Goal: Task Accomplishment & Management: Manage account settings

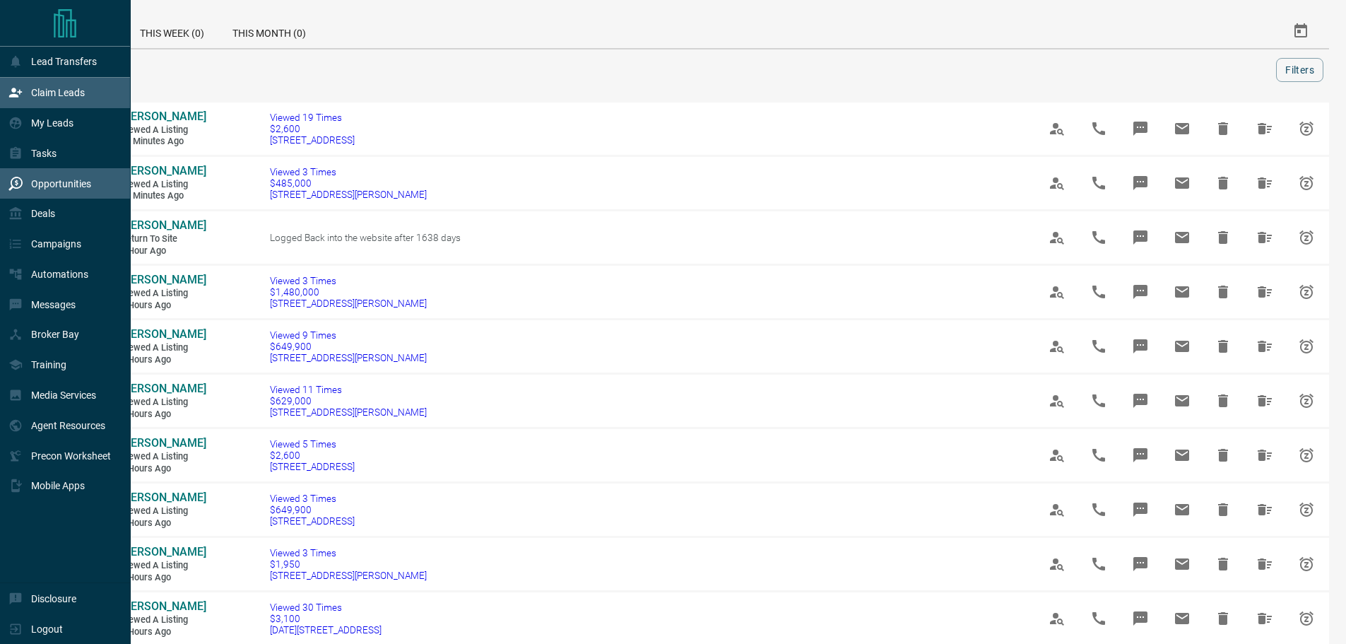
click at [28, 96] on div "Claim Leads" at bounding box center [46, 92] width 76 height 23
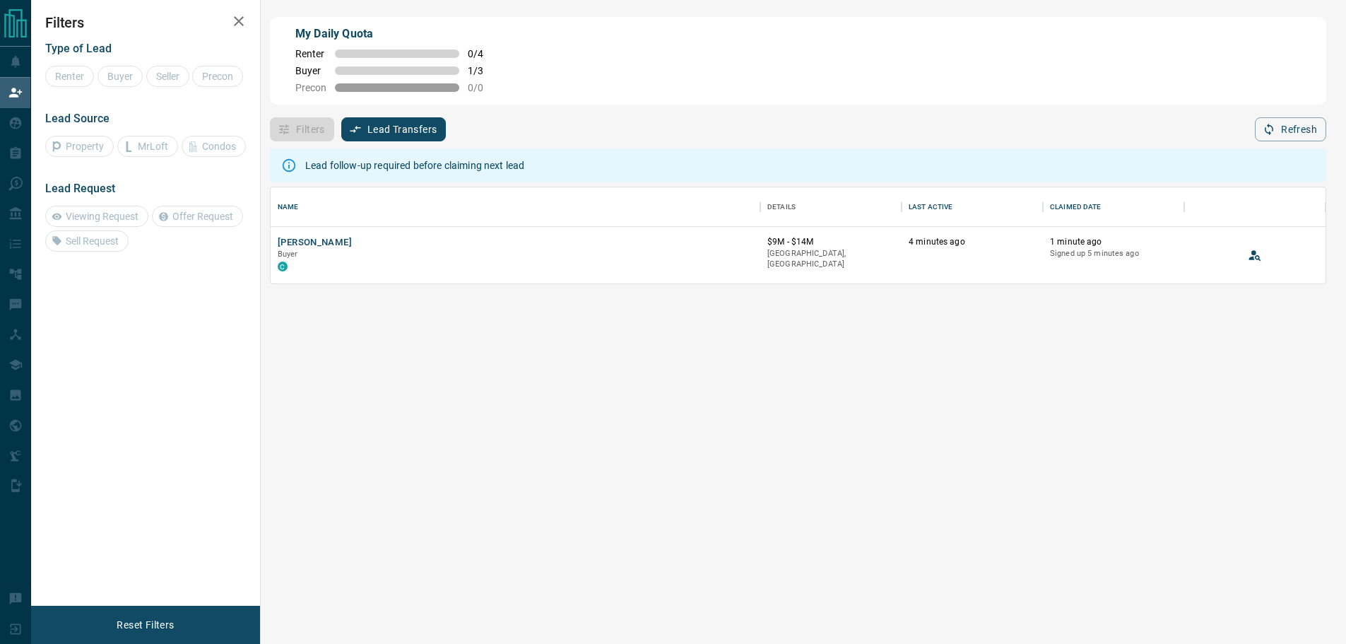
scroll to position [86, 1045]
click at [312, 240] on button "[PERSON_NAME]" at bounding box center [315, 242] width 74 height 13
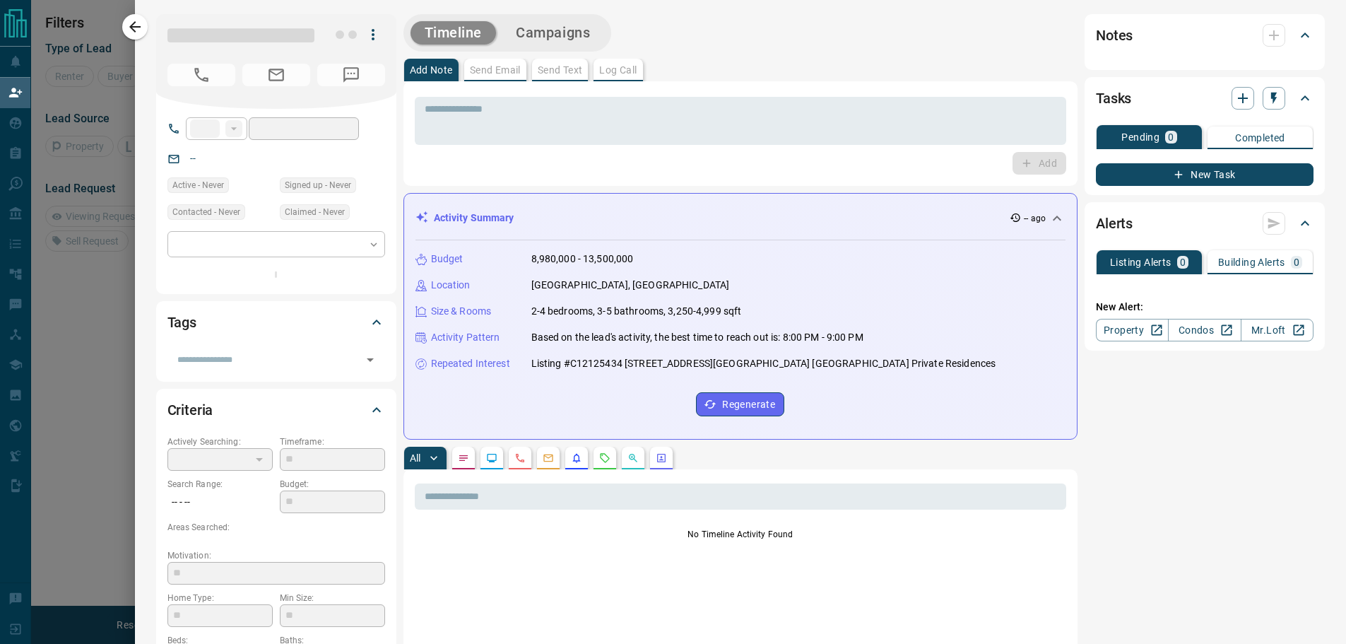
type input "**"
type input "**********"
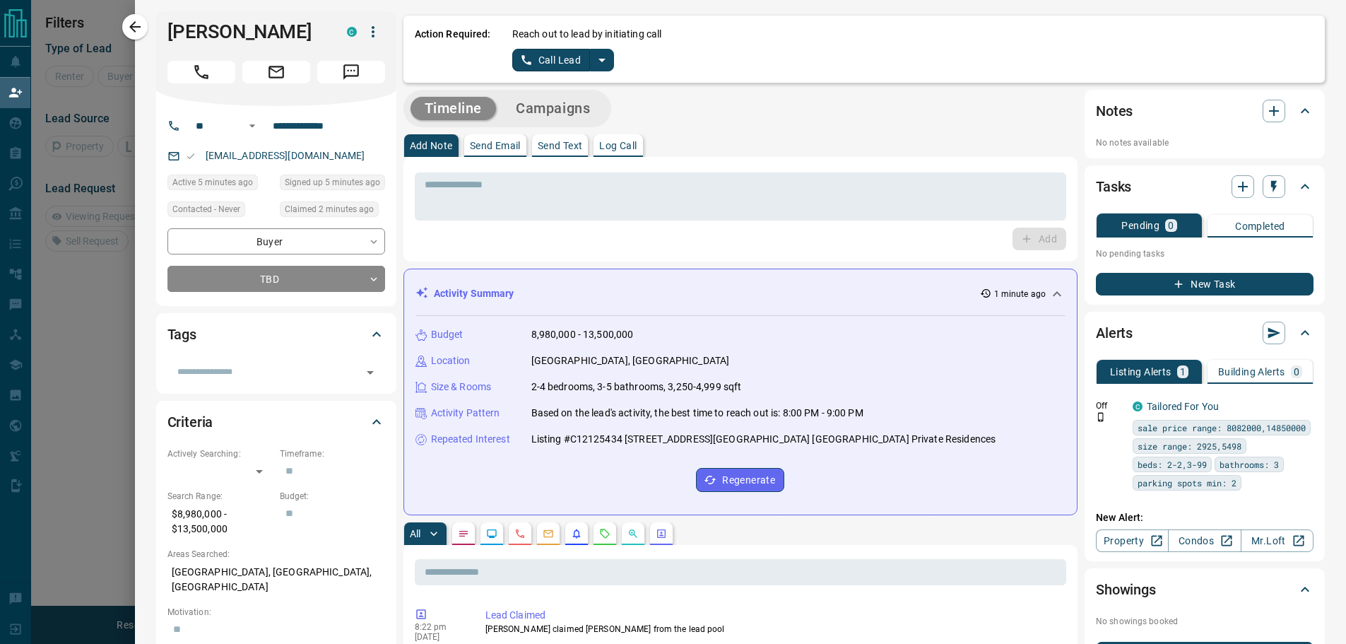
scroll to position [0, 0]
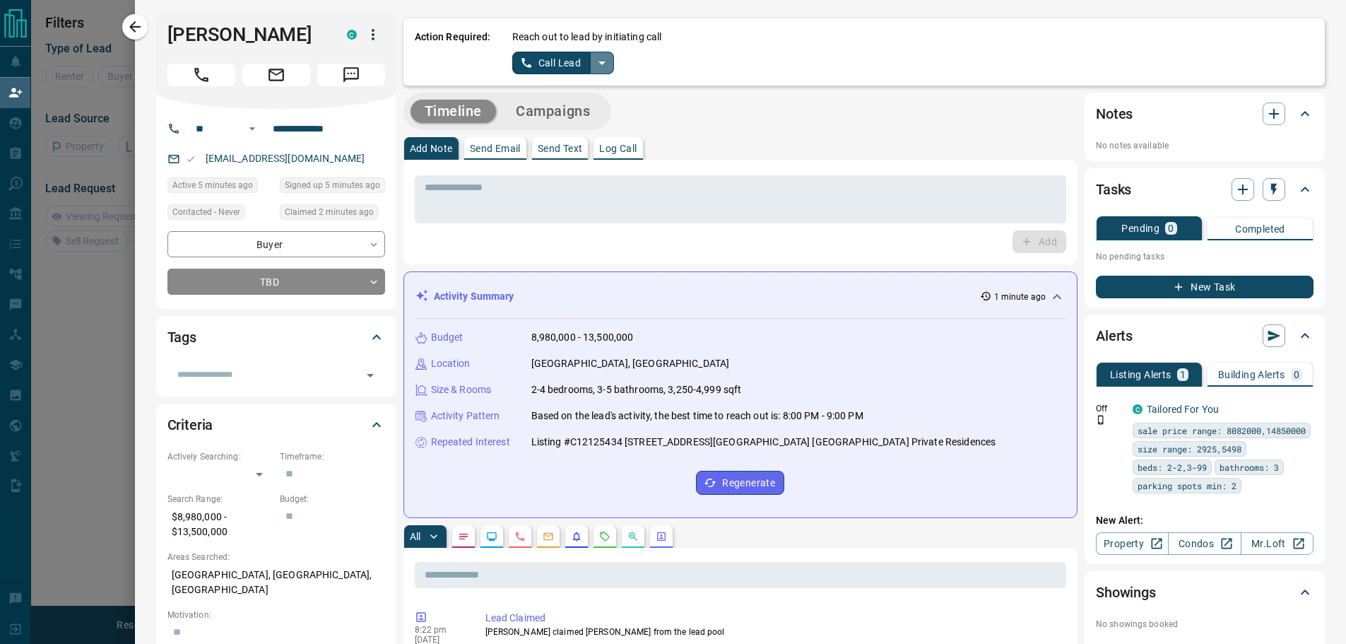
click at [594, 60] on icon "split button" at bounding box center [602, 62] width 17 height 17
click at [570, 118] on li "Log Manual Call" at bounding box center [562, 111] width 86 height 21
click at [549, 59] on button "Log Manual Call" at bounding box center [558, 63] width 93 height 23
click at [512, 61] on button "Yes" at bounding box center [526, 63] width 28 height 22
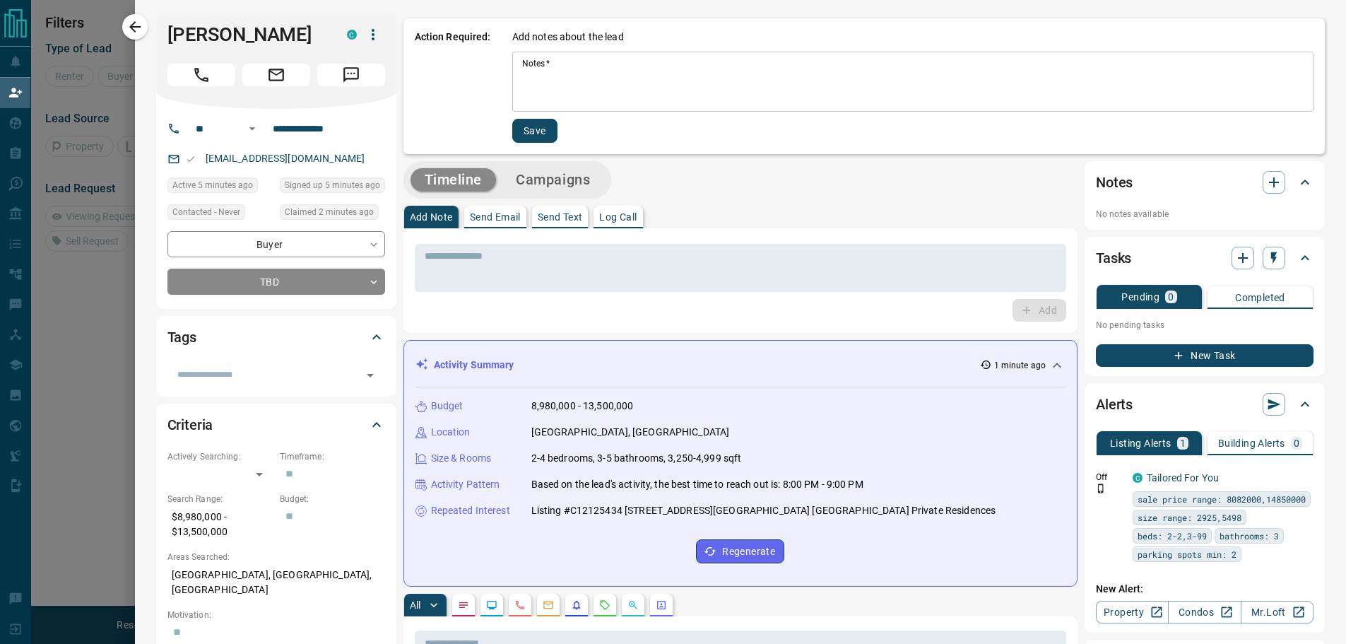
click at [524, 65] on textarea "Notes   *" at bounding box center [913, 82] width 782 height 48
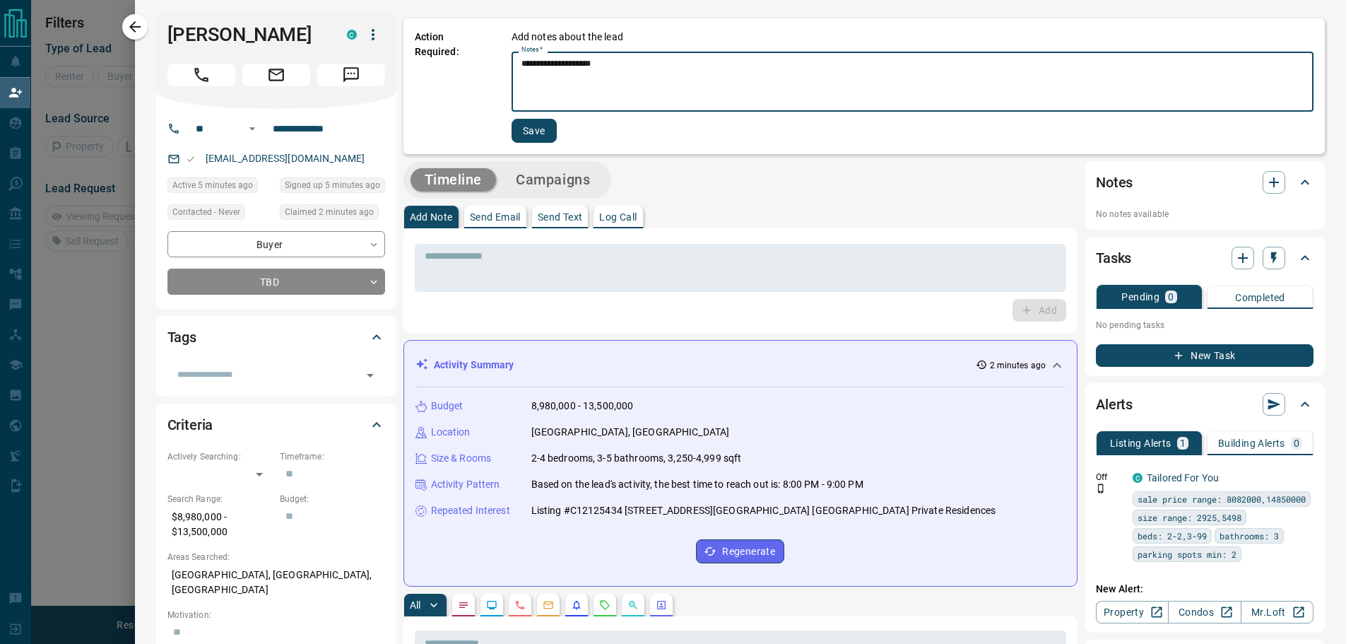
type textarea "**********"
click at [522, 132] on button "Save" at bounding box center [534, 131] width 45 height 24
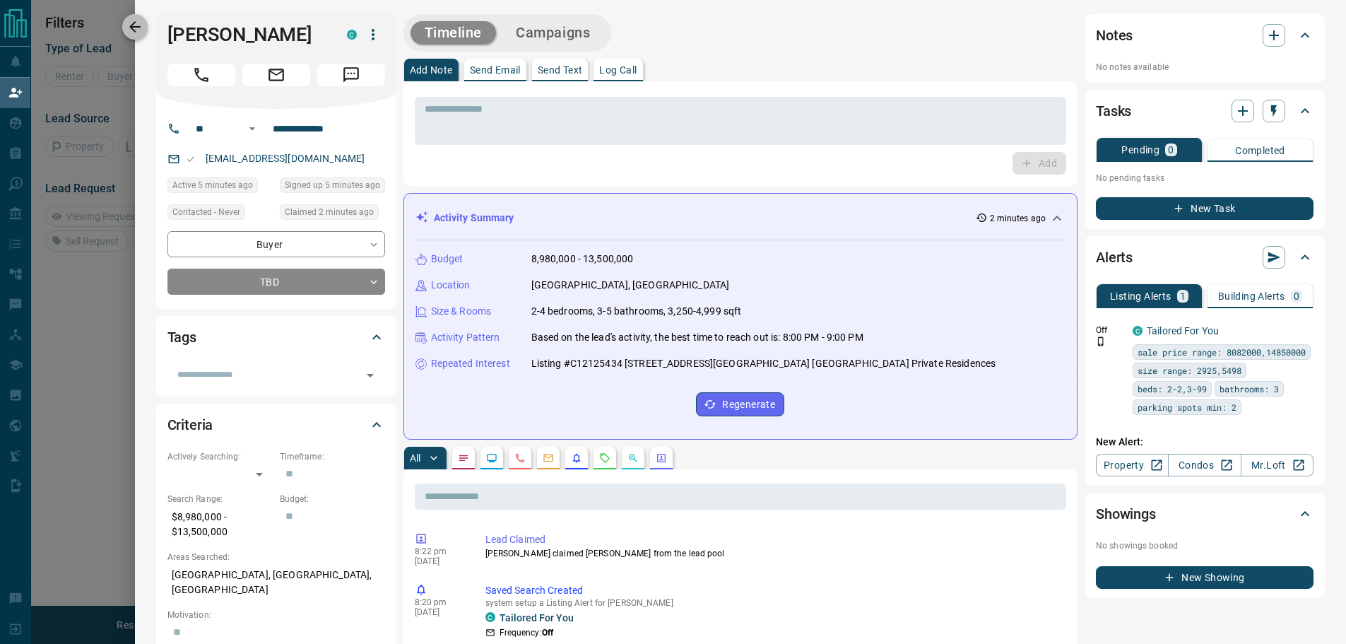
click at [130, 25] on icon "button" at bounding box center [135, 26] width 17 height 17
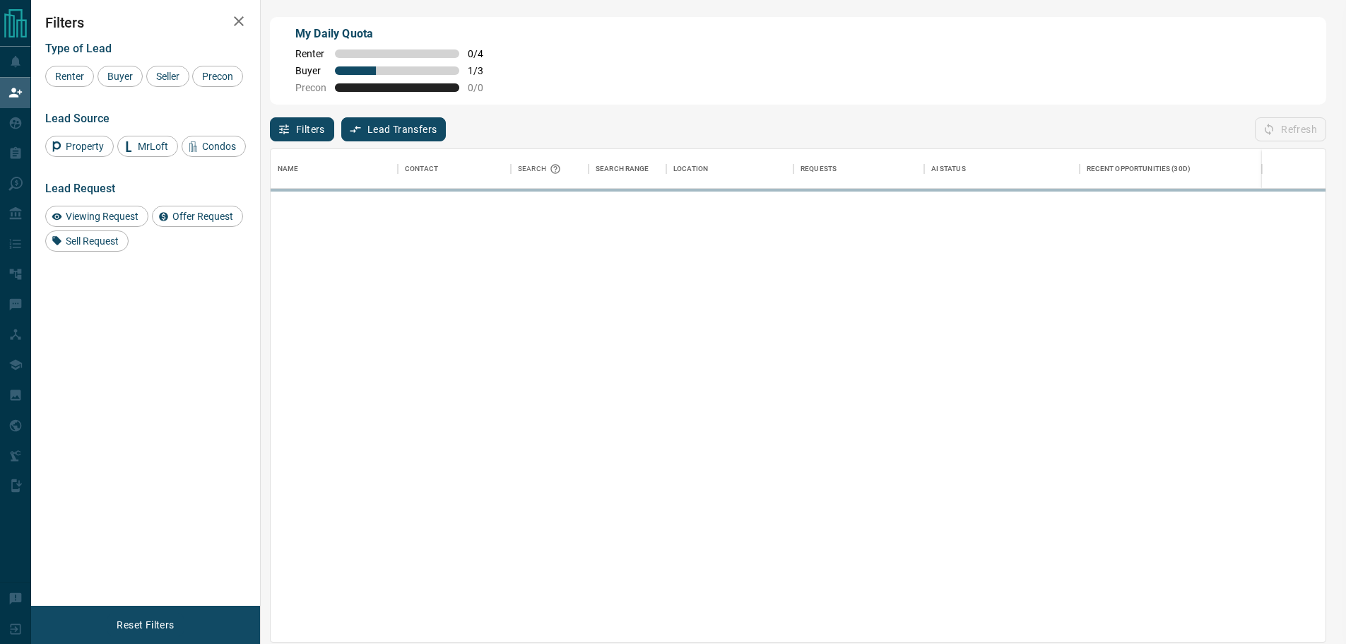
scroll to position [482, 1045]
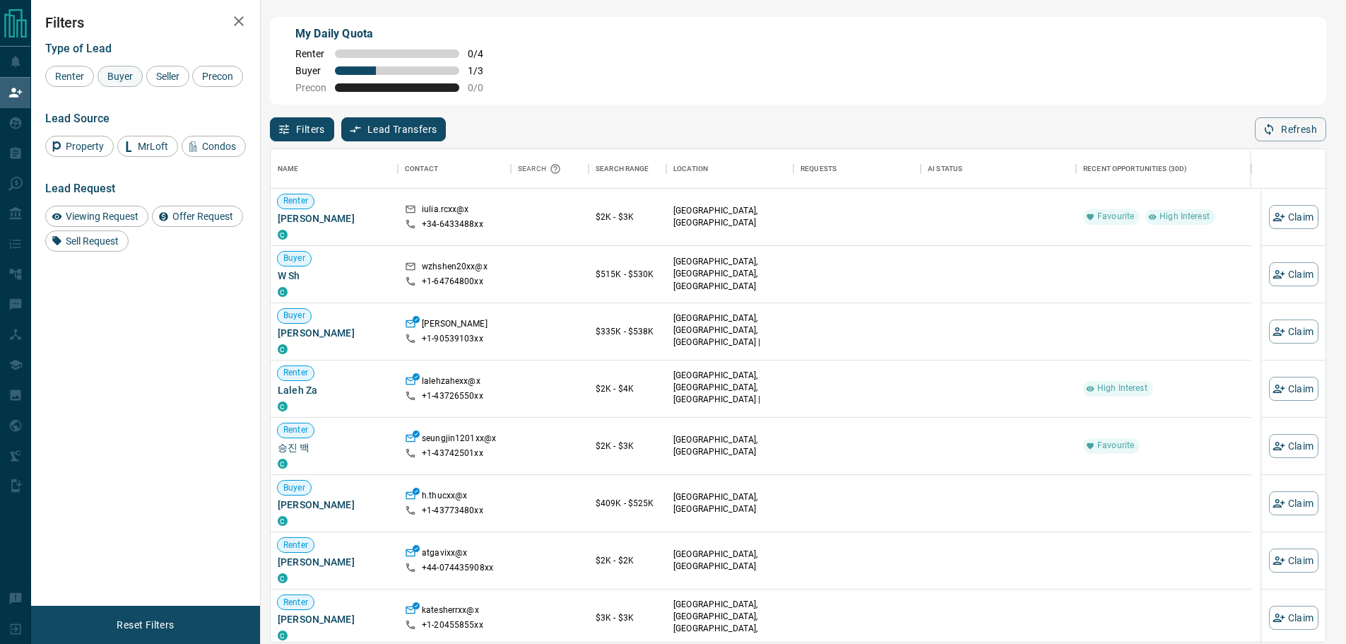
click at [117, 76] on span "Buyer" at bounding box center [119, 76] width 35 height 11
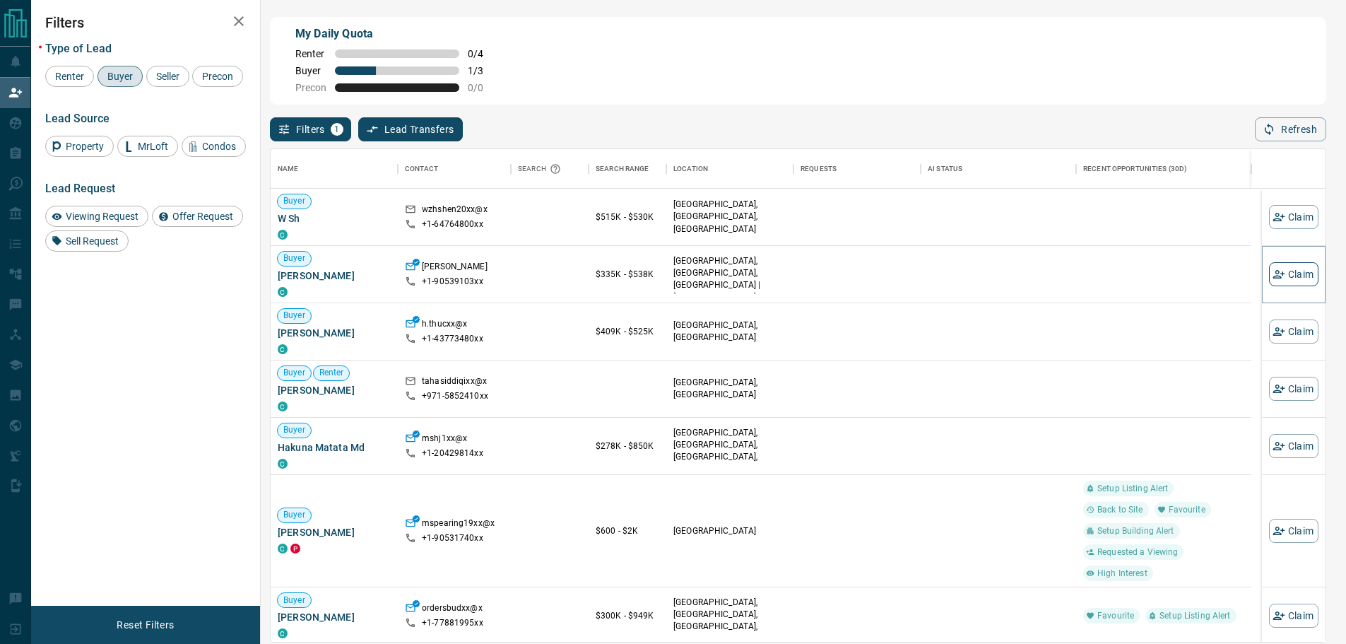
click at [1293, 279] on button "Claim" at bounding box center [1293, 274] width 49 height 24
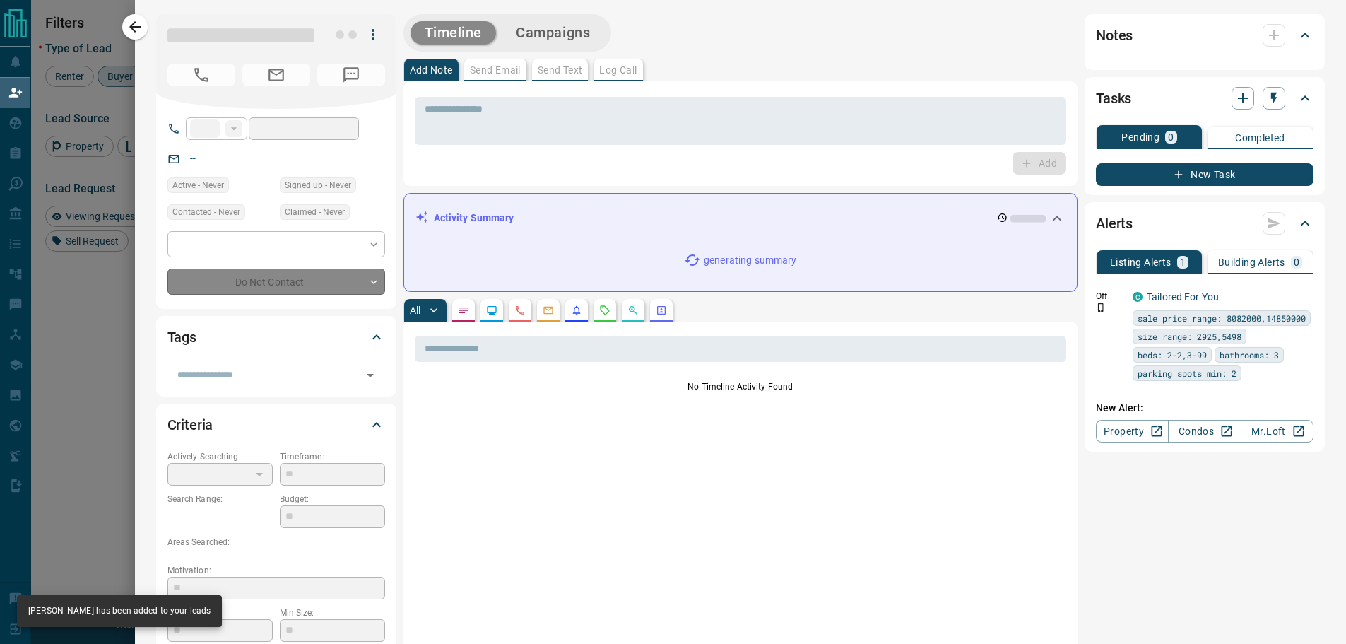
type input "**"
type input "**********"
type input "**"
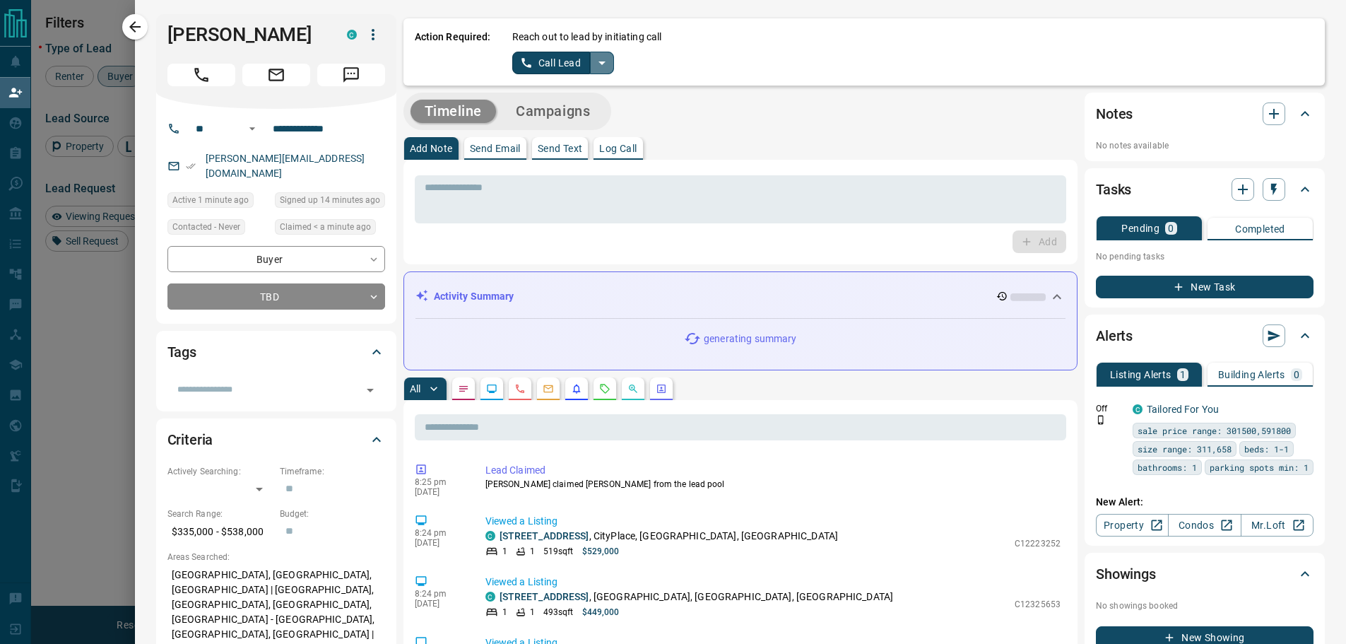
click at [599, 63] on icon "split button" at bounding box center [602, 63] width 7 height 4
click at [564, 112] on li "Log Manual Call" at bounding box center [562, 111] width 86 height 21
click at [554, 62] on button "Log Manual Call" at bounding box center [558, 63] width 93 height 23
click at [512, 64] on button "Yes" at bounding box center [526, 63] width 28 height 22
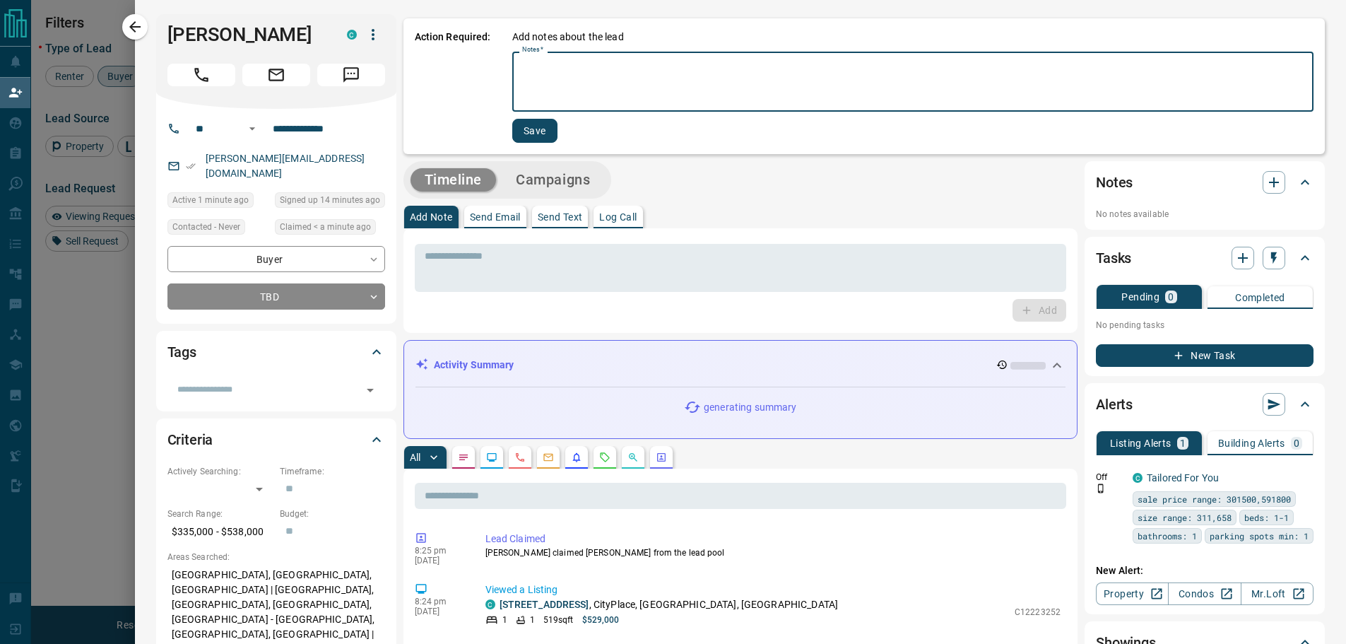
click at [522, 64] on textarea "Notes   *" at bounding box center [913, 82] width 782 height 48
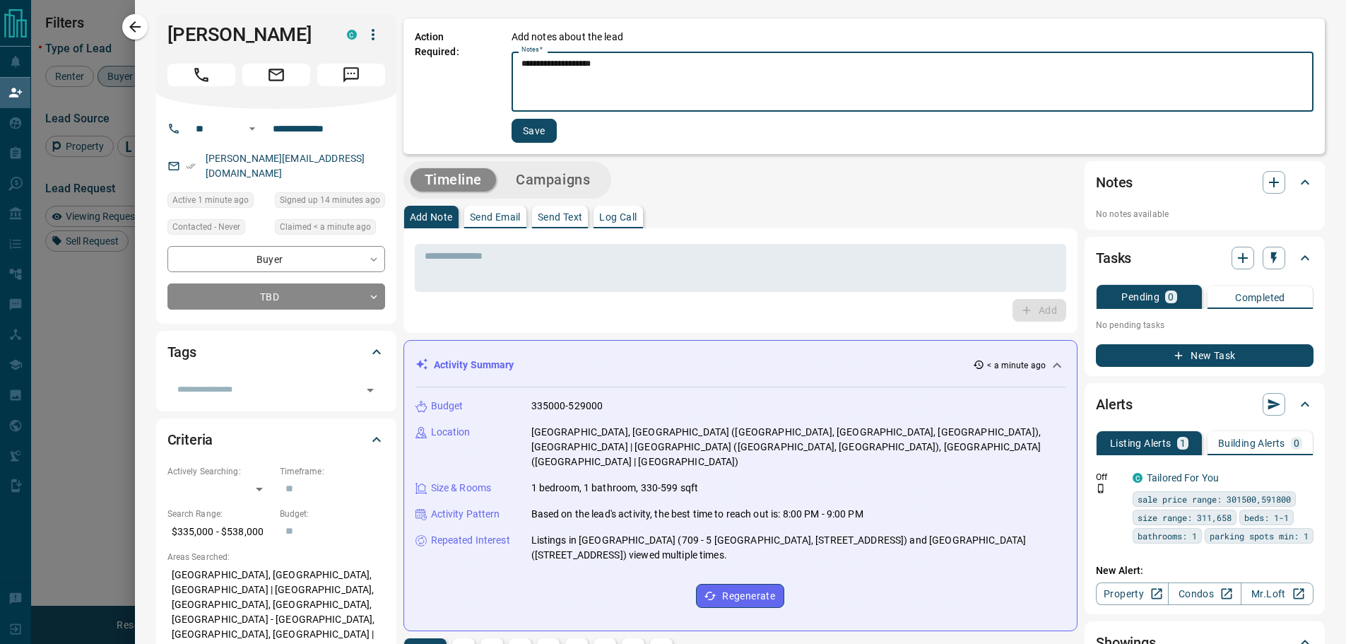
type textarea "**********"
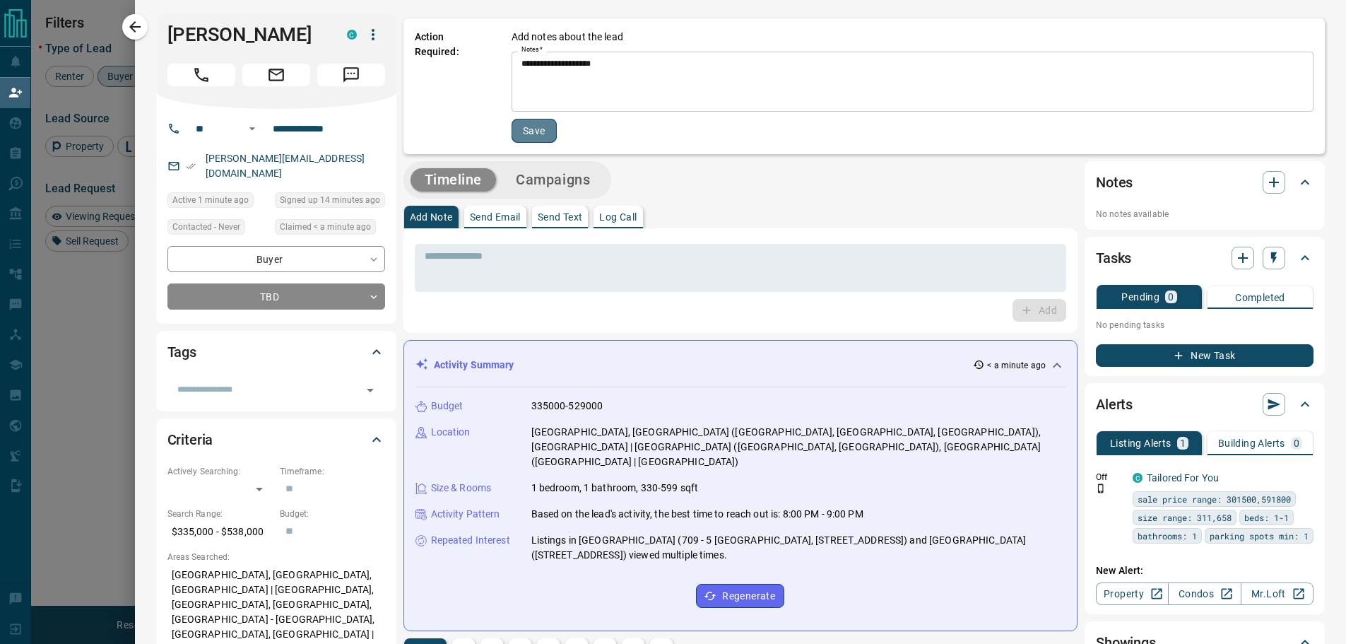
click at [515, 129] on button "Save" at bounding box center [534, 131] width 45 height 24
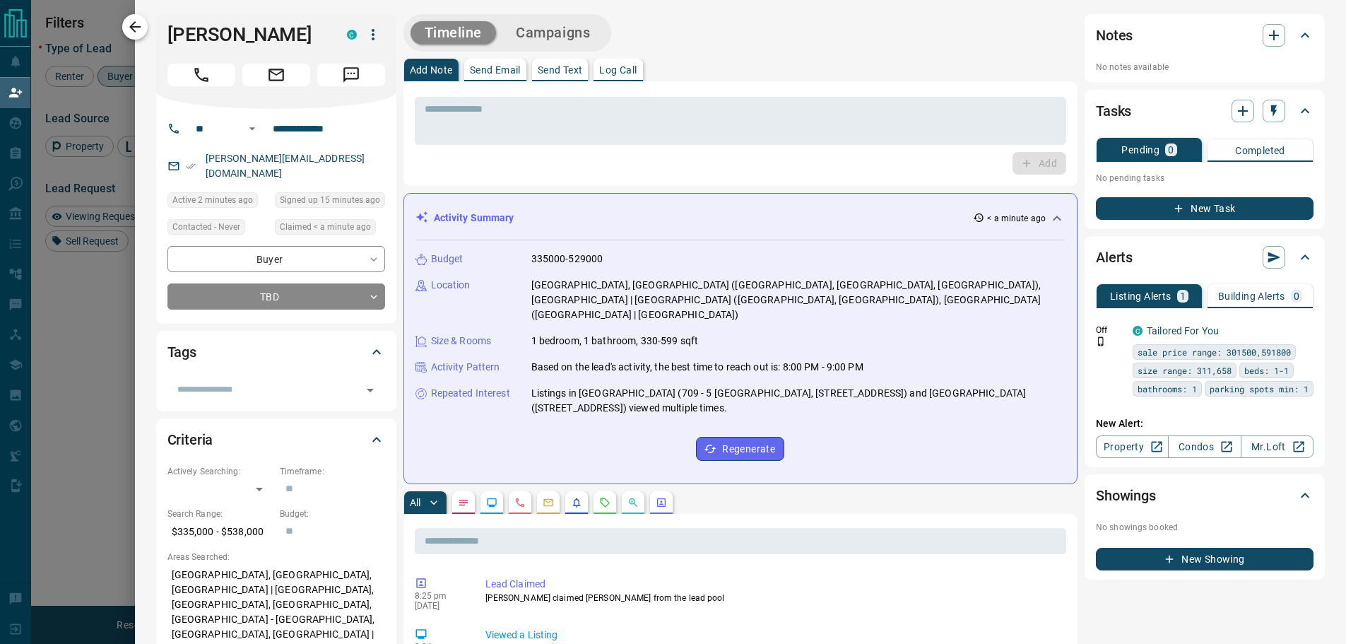
click at [131, 30] on icon "button" at bounding box center [135, 26] width 17 height 17
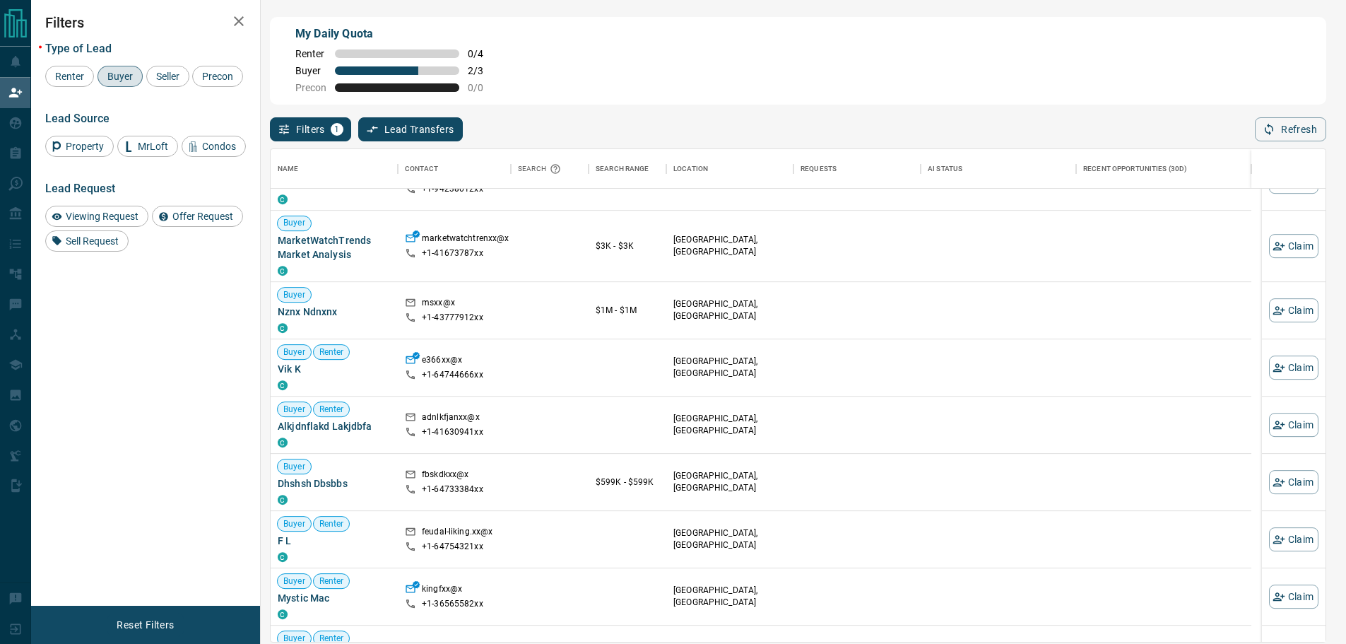
scroll to position [707, 0]
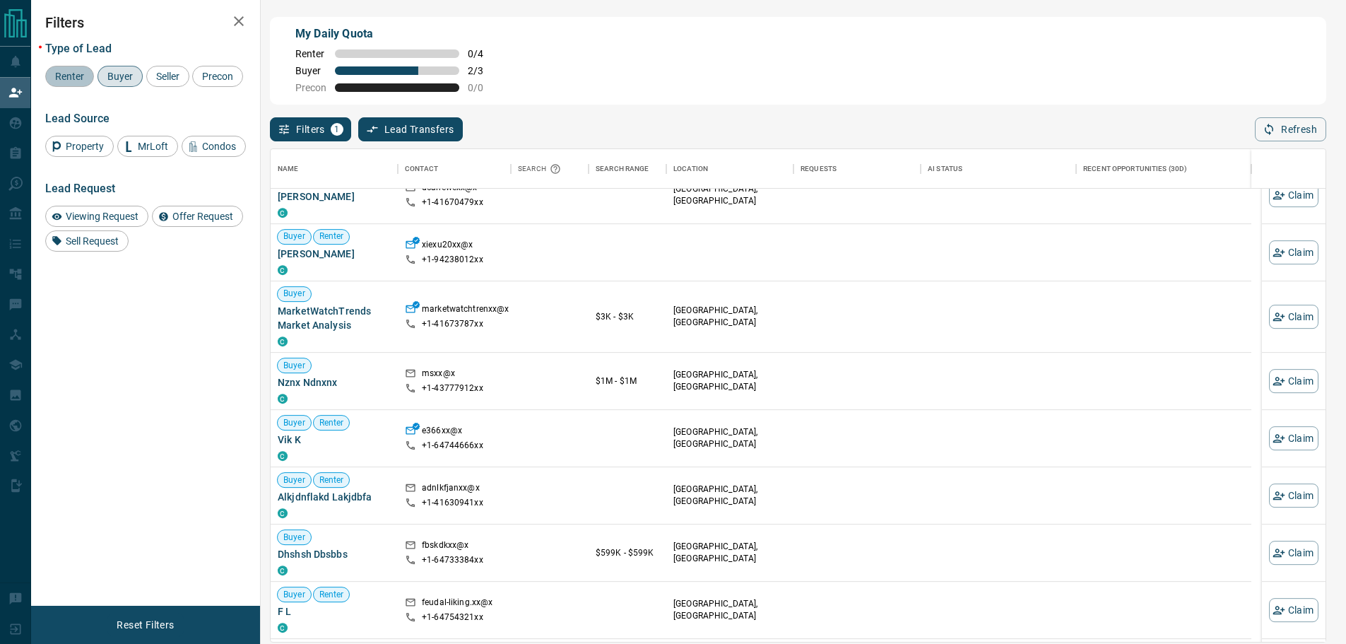
click at [63, 77] on span "Renter" at bounding box center [69, 76] width 39 height 11
click at [112, 76] on span "Buyer" at bounding box center [119, 76] width 35 height 11
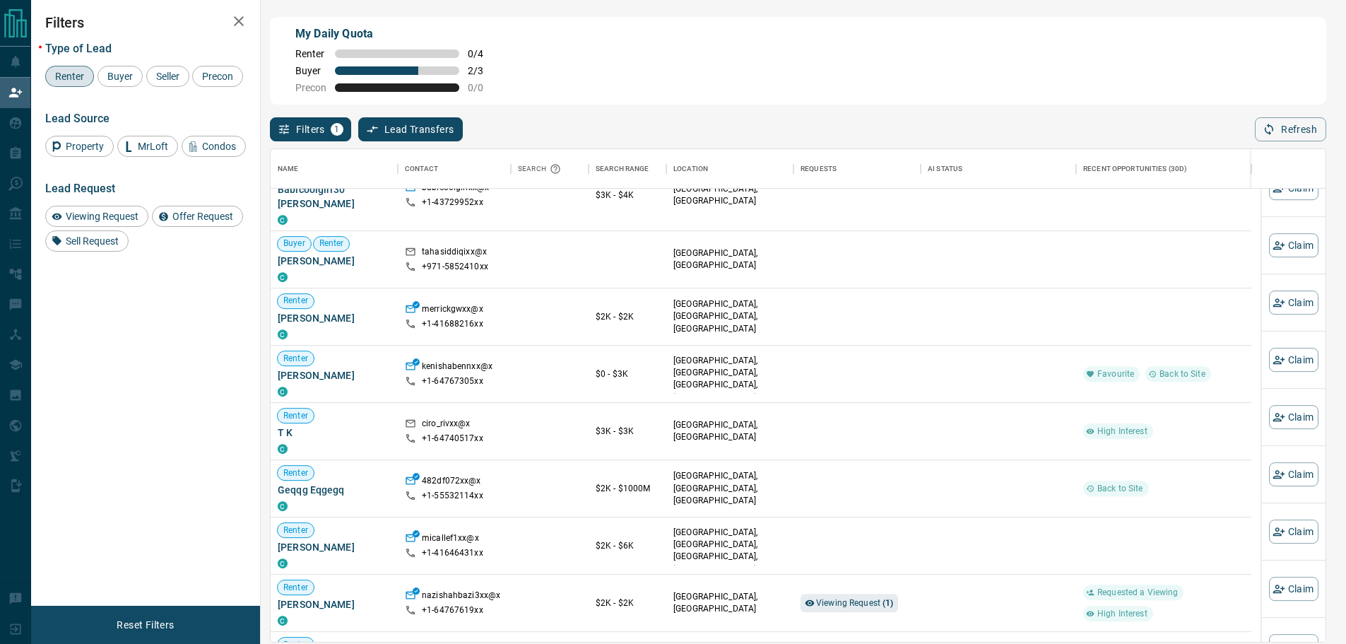
scroll to position [777, 0]
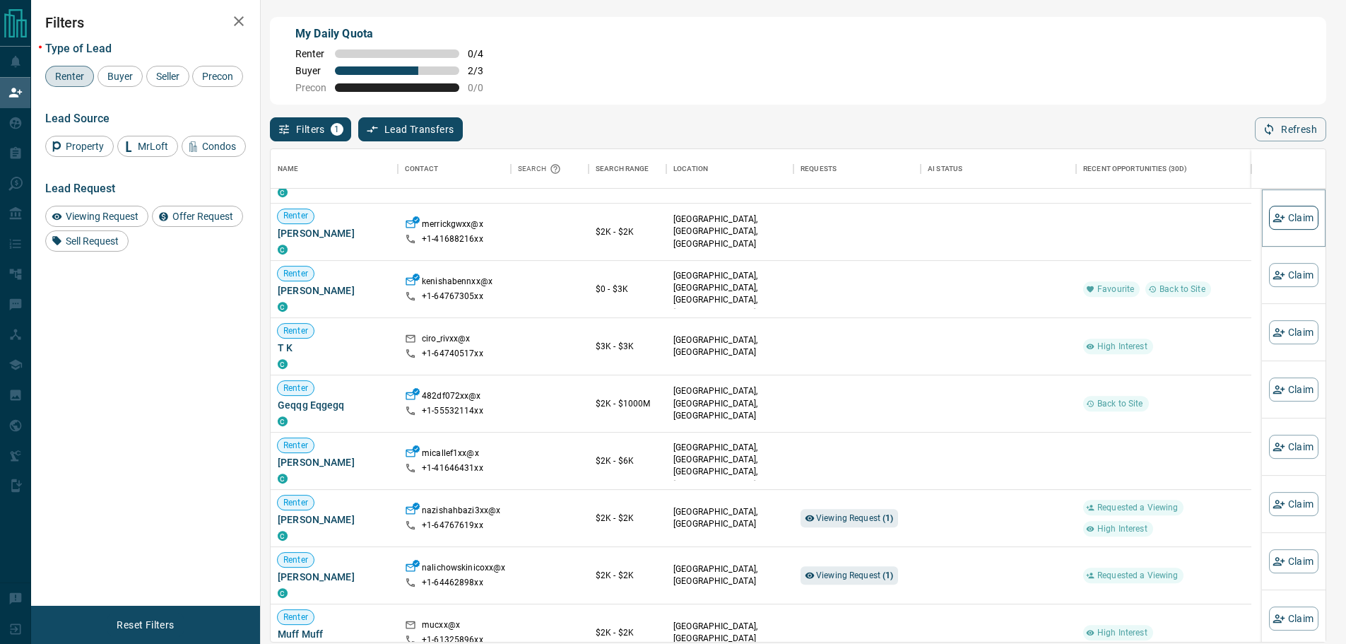
click at [1284, 218] on button "Claim" at bounding box center [1293, 218] width 49 height 24
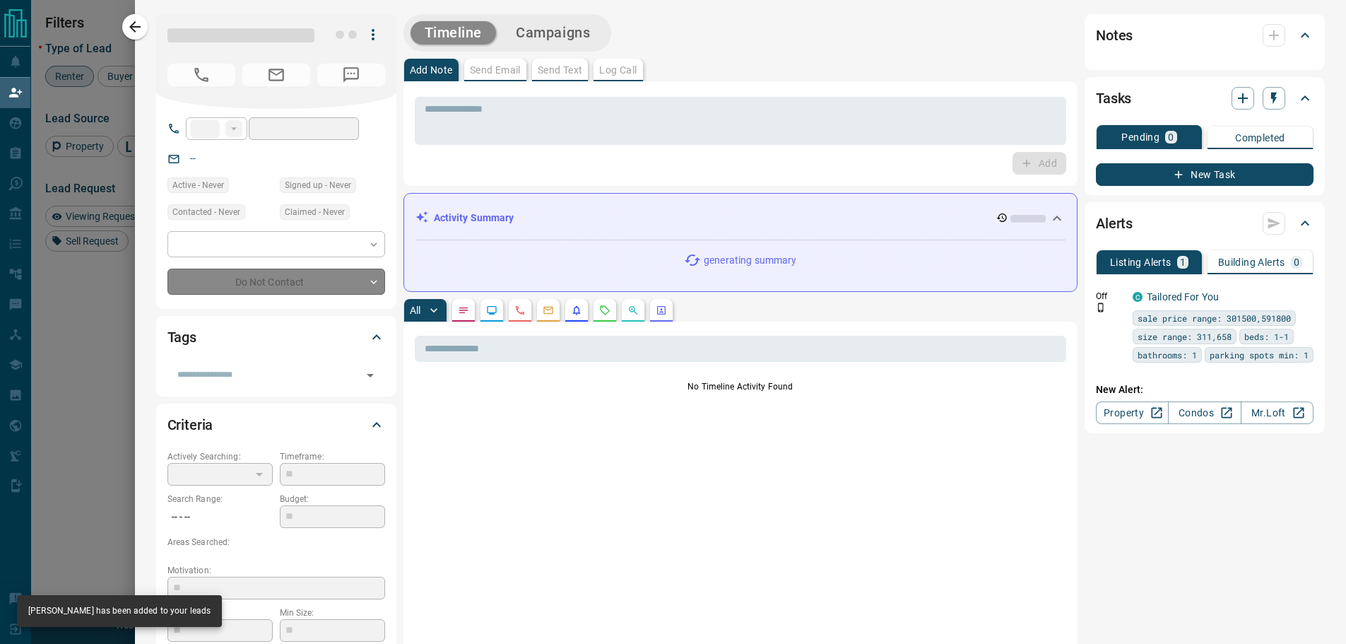
type input "**"
type input "**********"
type input "**"
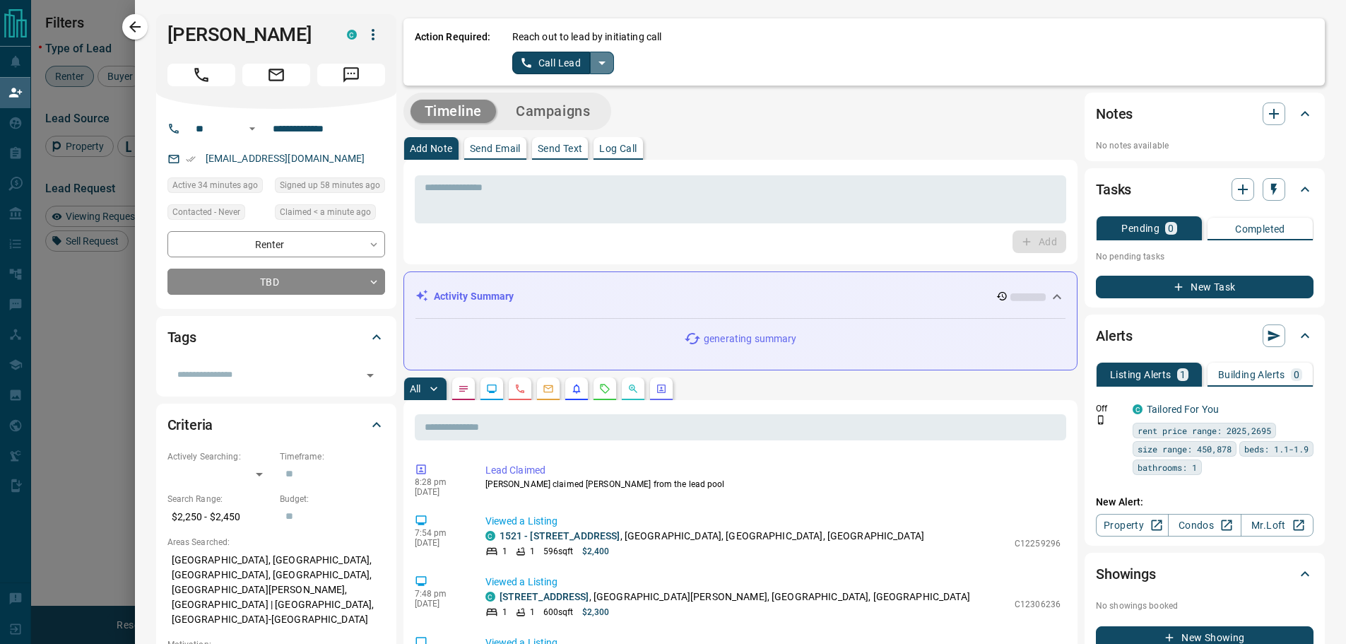
click at [594, 66] on icon "split button" at bounding box center [602, 62] width 17 height 17
click at [548, 112] on li "Log Manual Call" at bounding box center [562, 111] width 86 height 21
click at [545, 68] on button "Log Manual Call" at bounding box center [558, 63] width 93 height 23
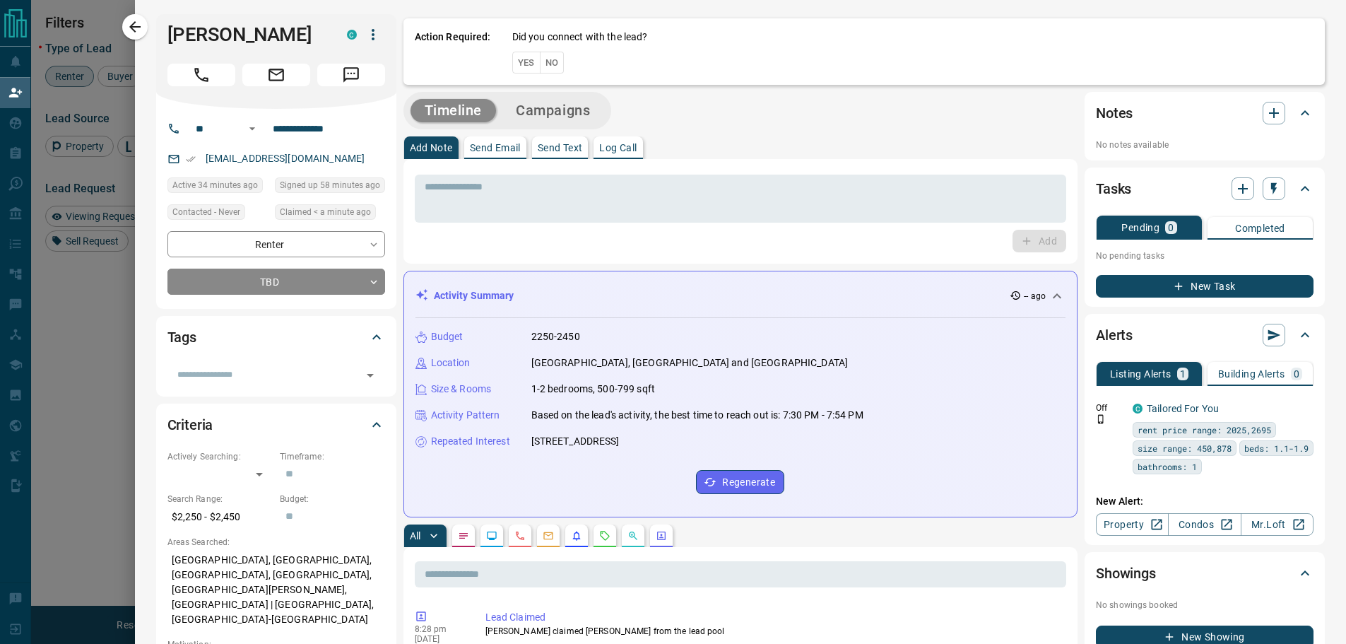
click at [514, 64] on button "Yes" at bounding box center [526, 63] width 28 height 22
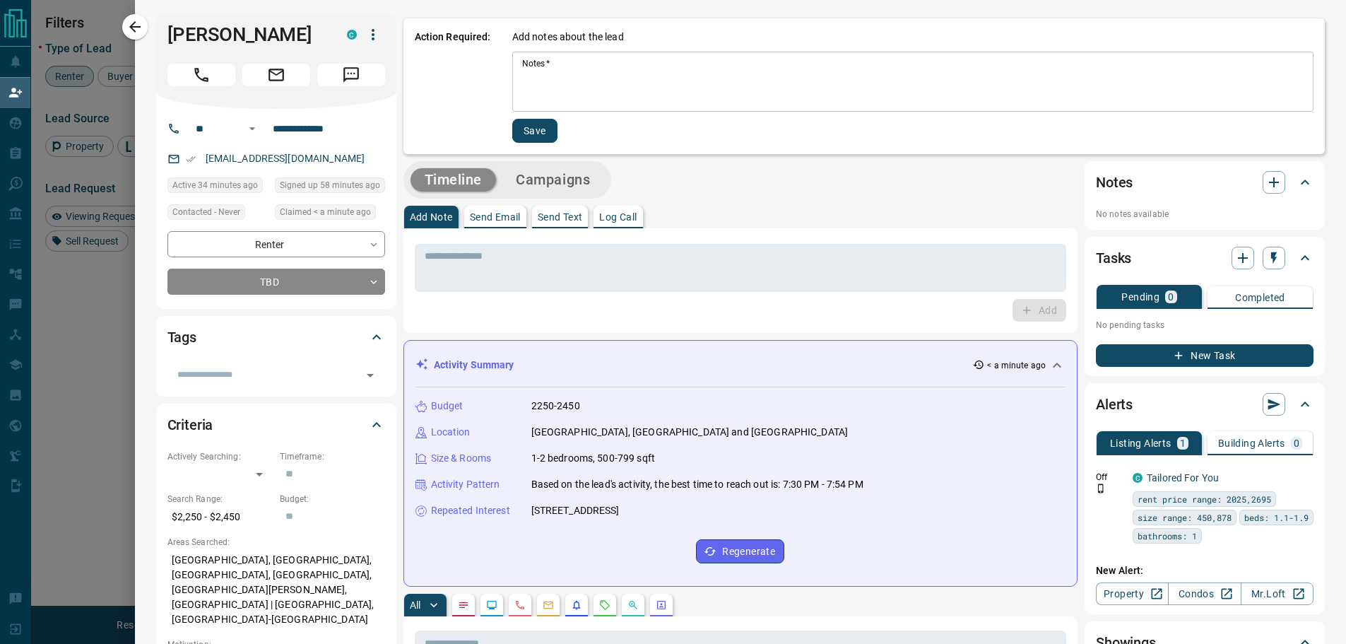
click at [522, 64] on textarea "Notes   *" at bounding box center [913, 82] width 782 height 48
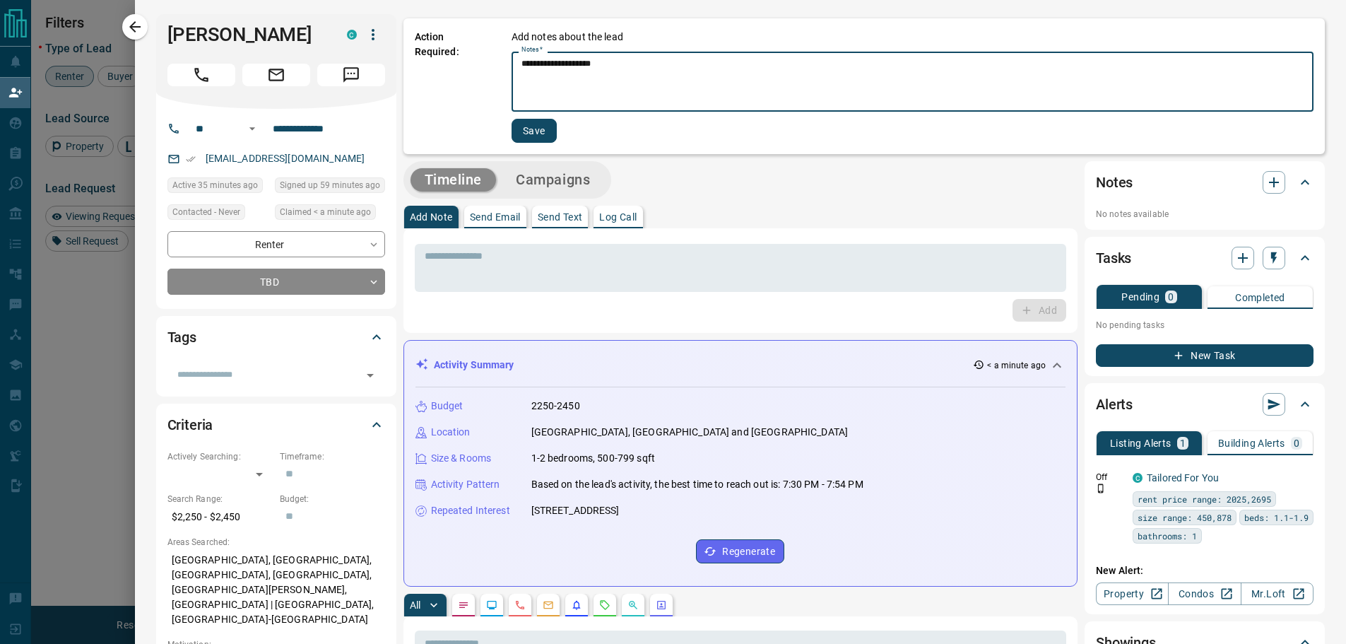
type textarea "**********"
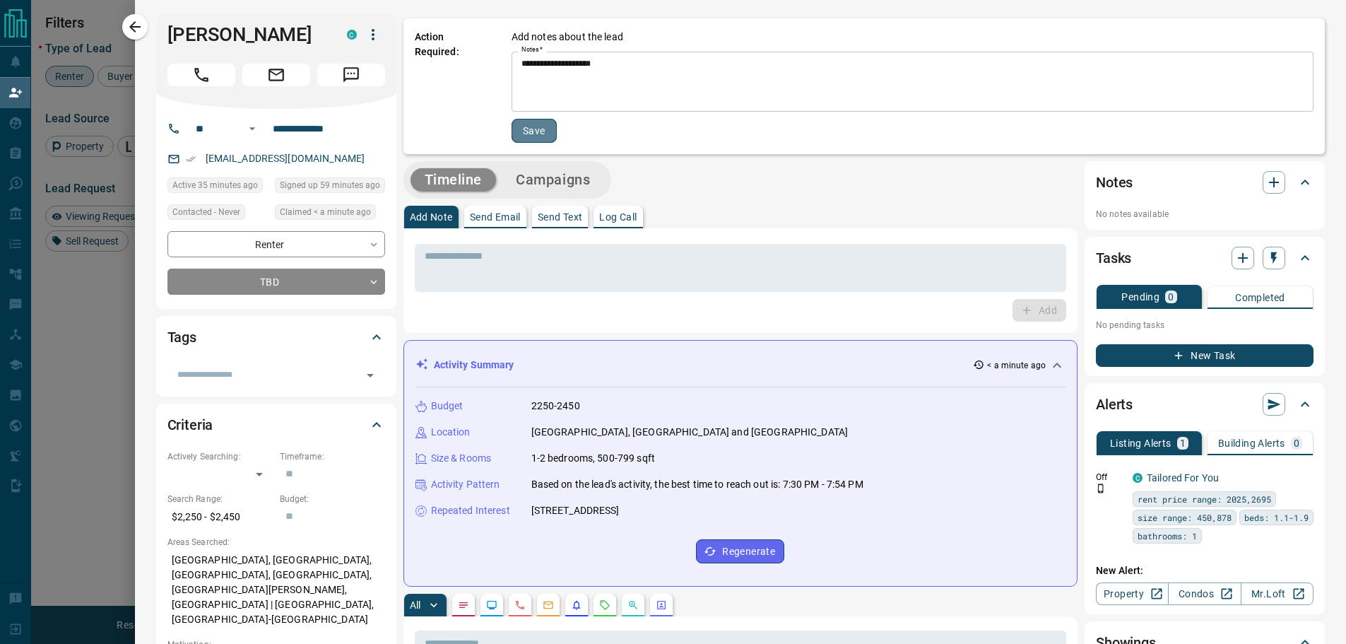
click at [529, 130] on button "Save" at bounding box center [534, 131] width 45 height 24
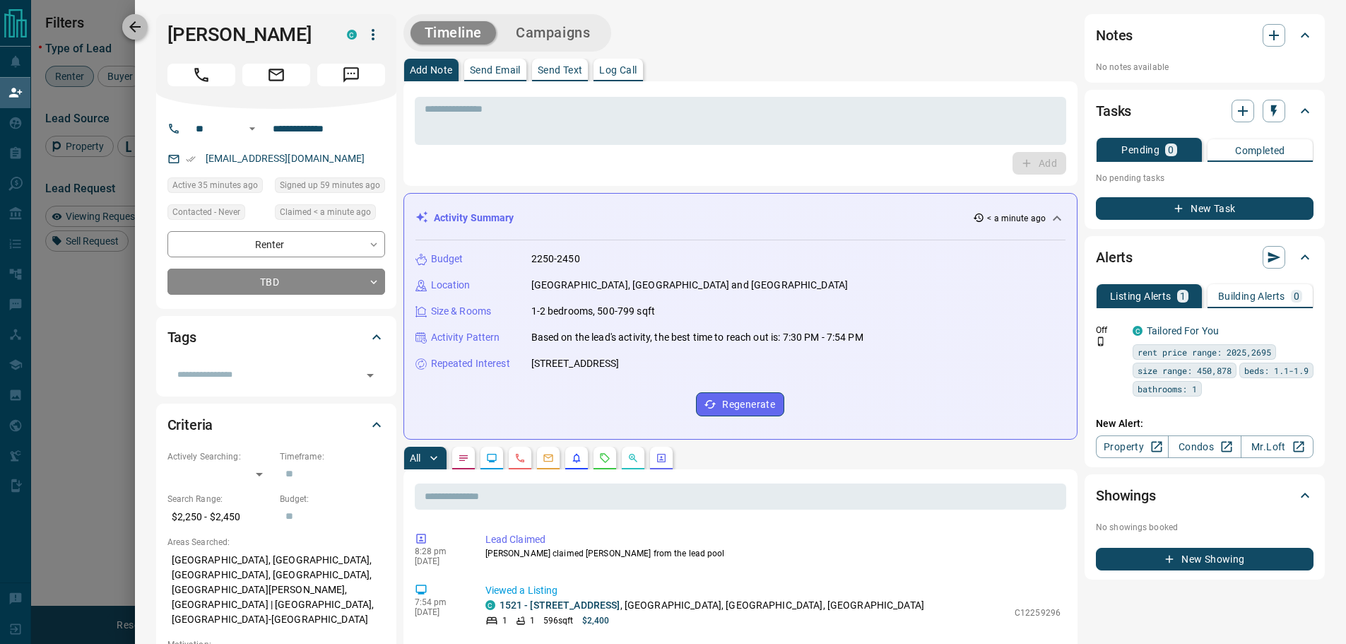
click at [128, 25] on icon "button" at bounding box center [135, 26] width 17 height 17
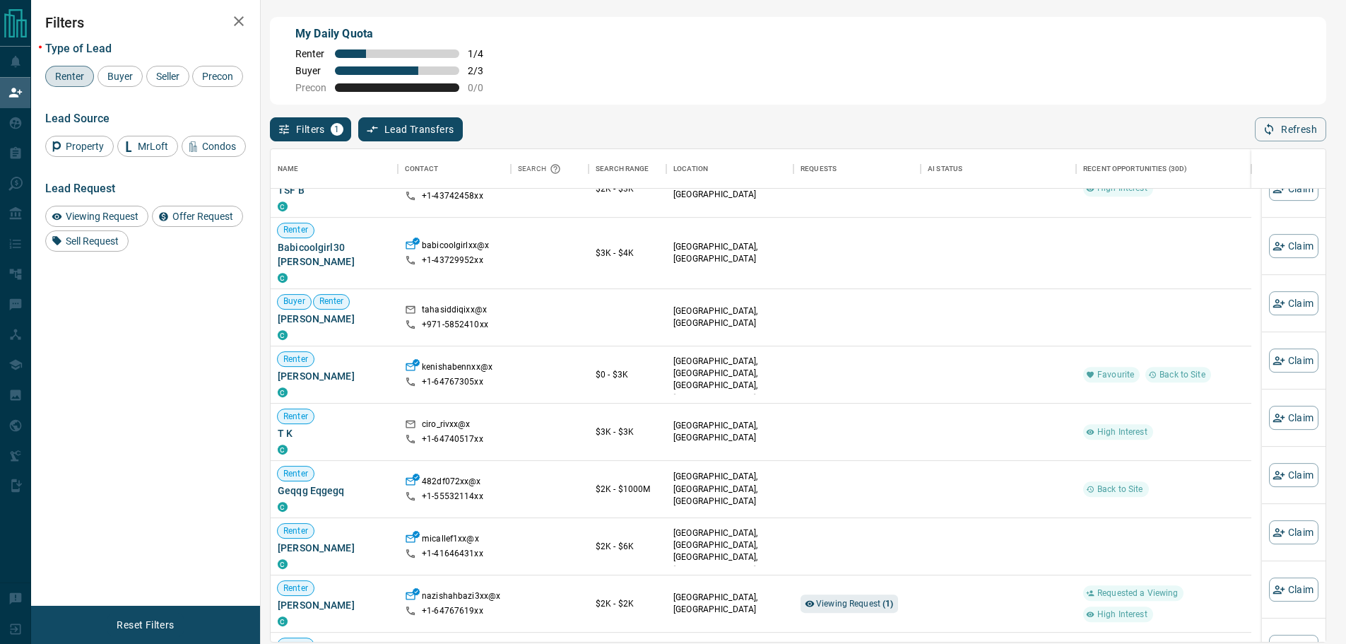
scroll to position [636, 0]
click at [1120, 345] on div "Favourite Back to Site" at bounding box center [1163, 373] width 161 height 57
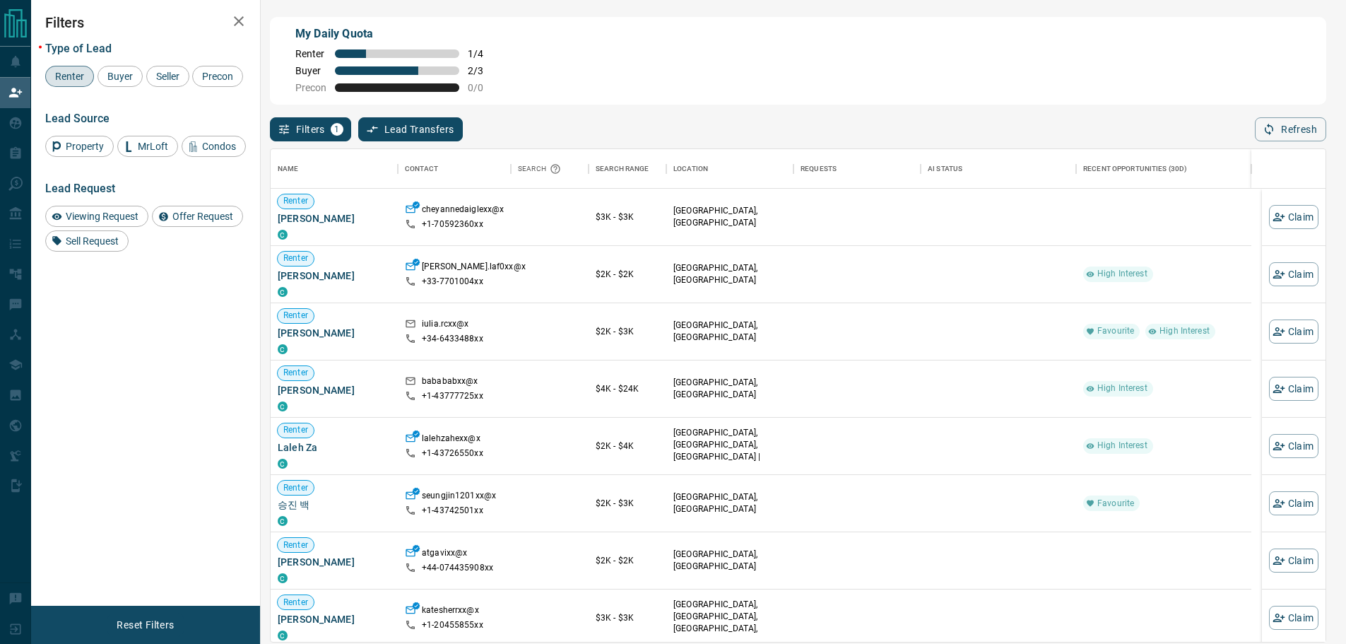
scroll to position [482, 1045]
click at [112, 74] on span "Buyer" at bounding box center [119, 76] width 35 height 11
click at [83, 71] on span "Renter" at bounding box center [69, 76] width 39 height 11
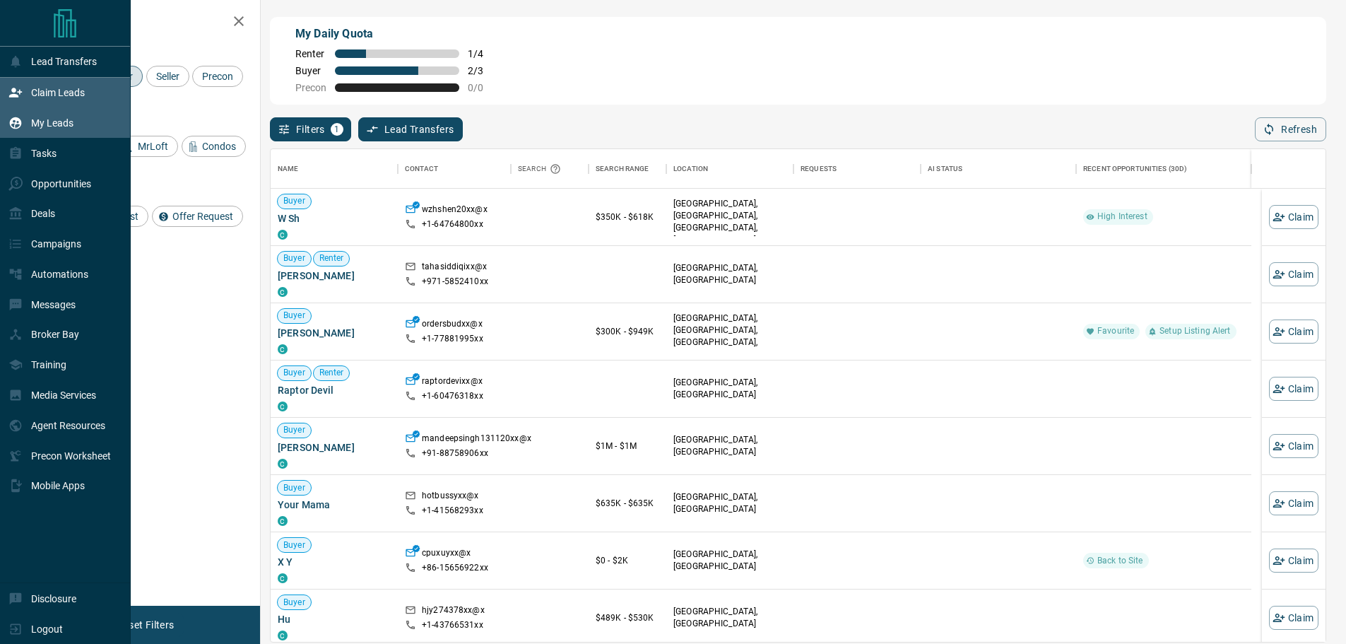
click at [47, 127] on p "My Leads" at bounding box center [52, 122] width 42 height 11
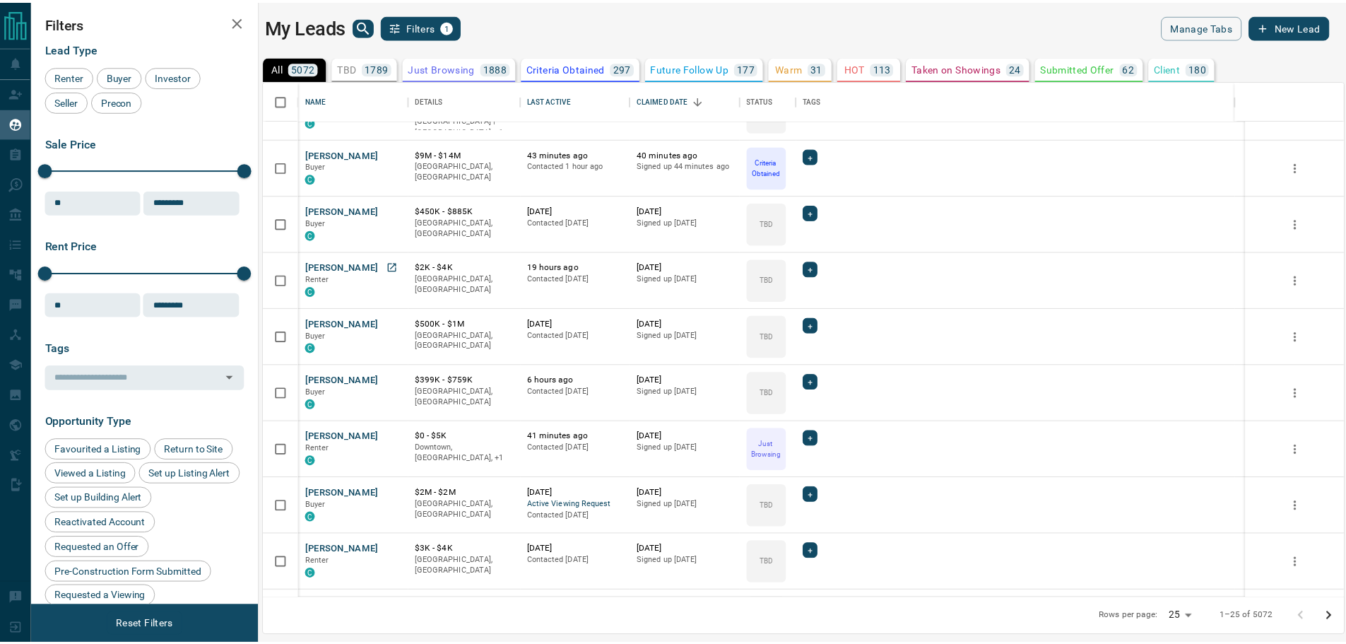
scroll to position [141, 0]
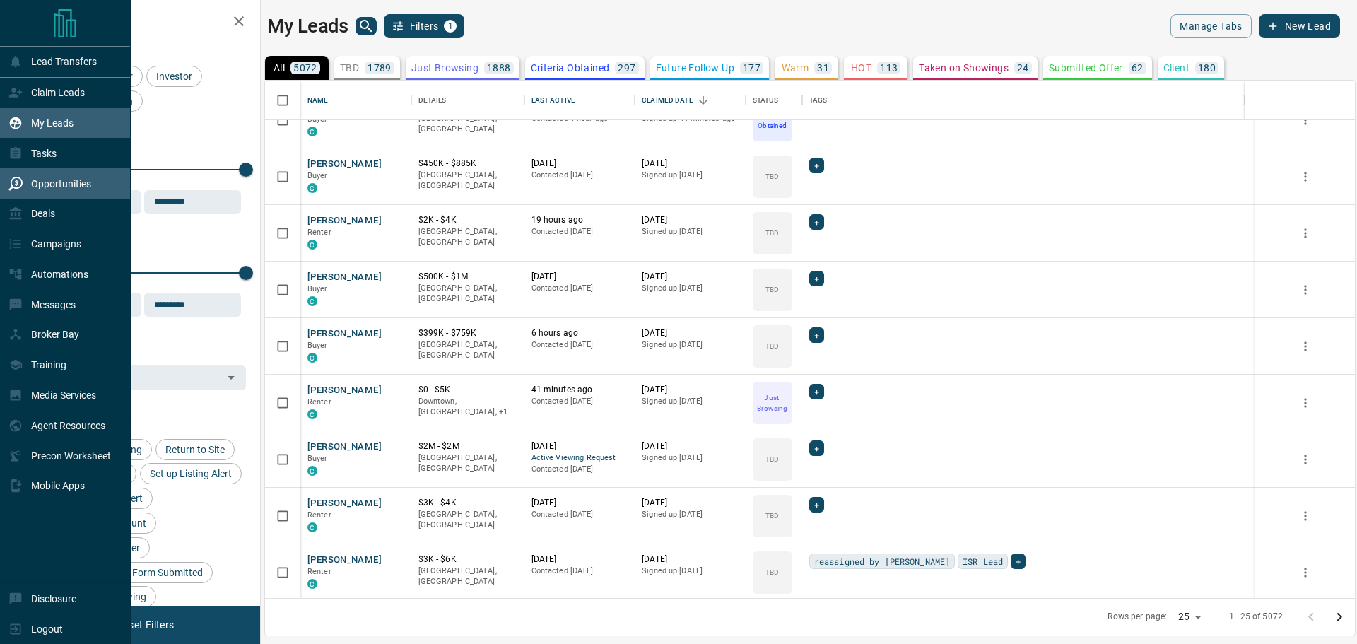
click at [33, 189] on p "Opportunities" at bounding box center [61, 183] width 60 height 11
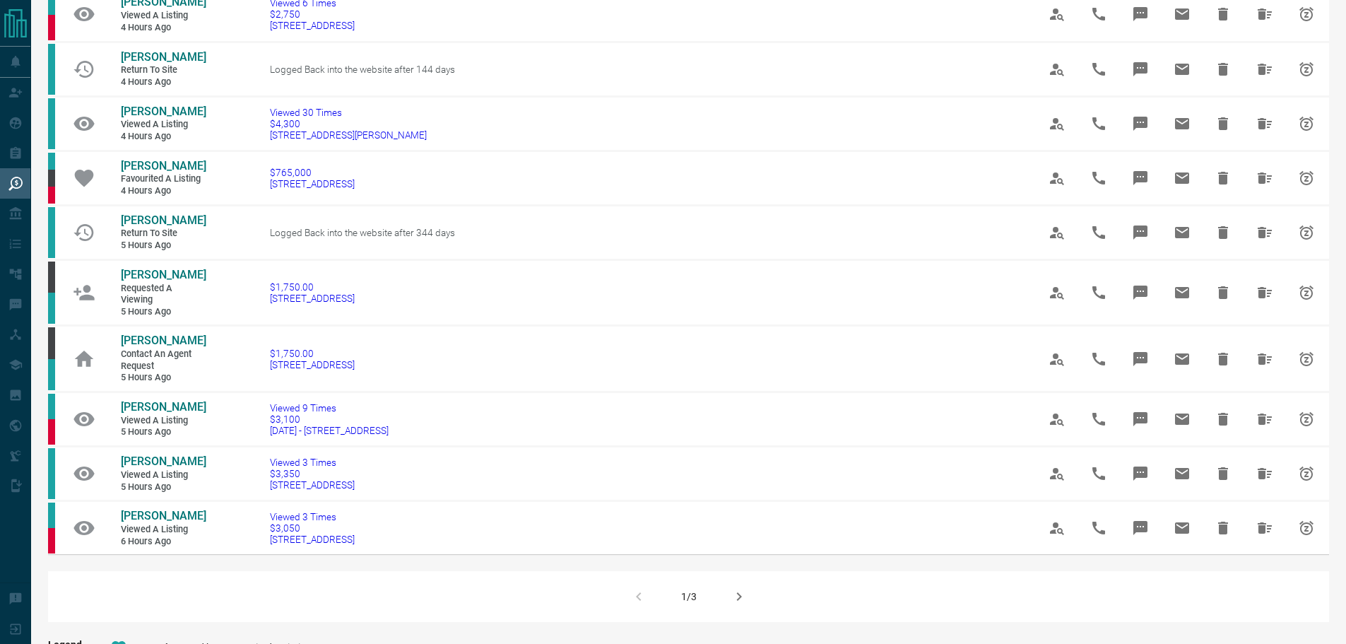
scroll to position [777, 0]
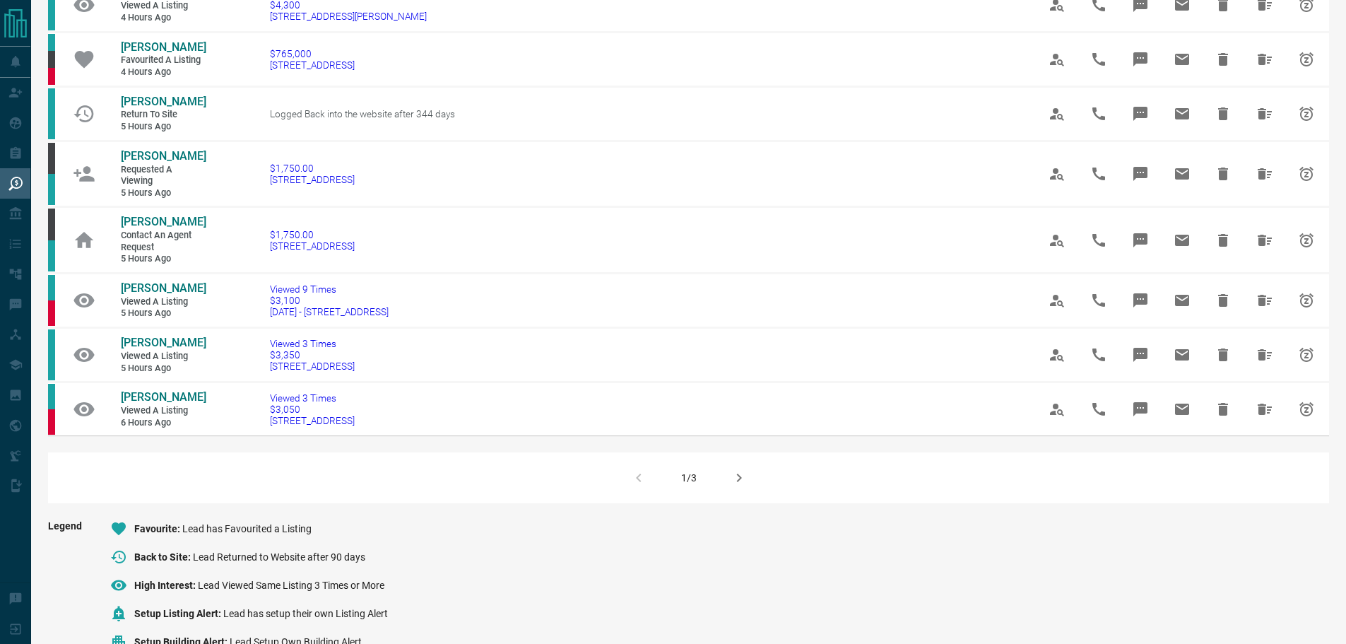
click at [742, 486] on icon "button" at bounding box center [739, 477] width 17 height 17
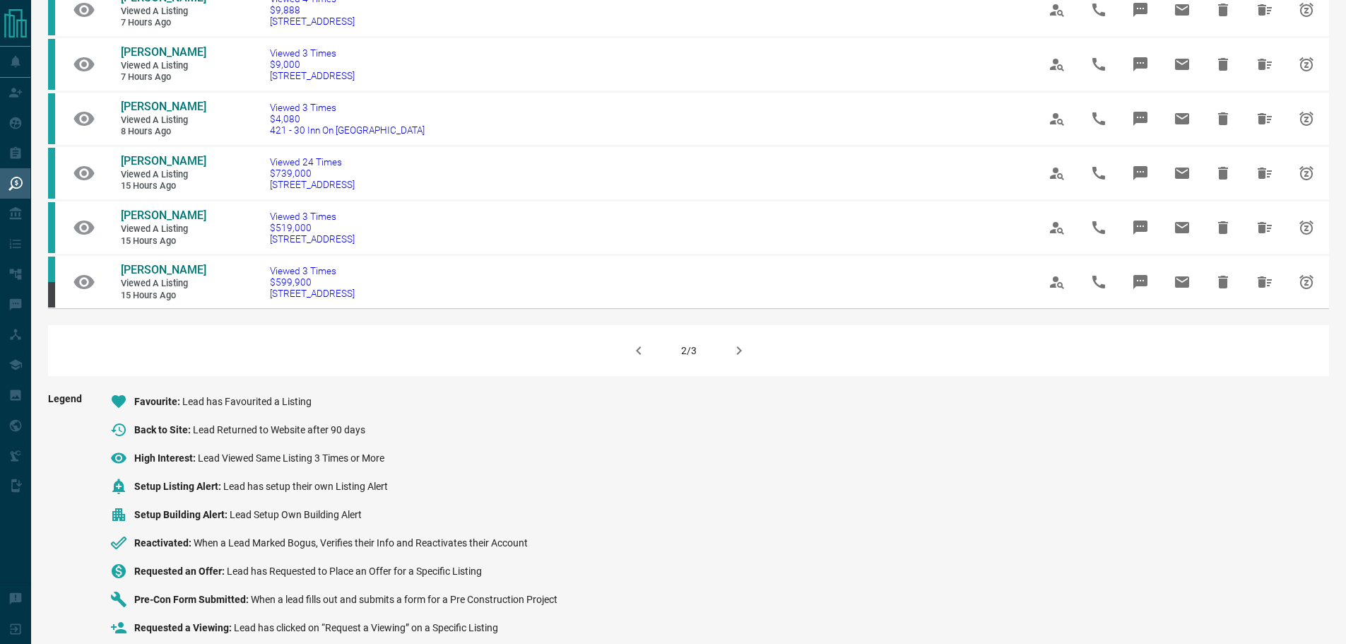
scroll to position [919, 0]
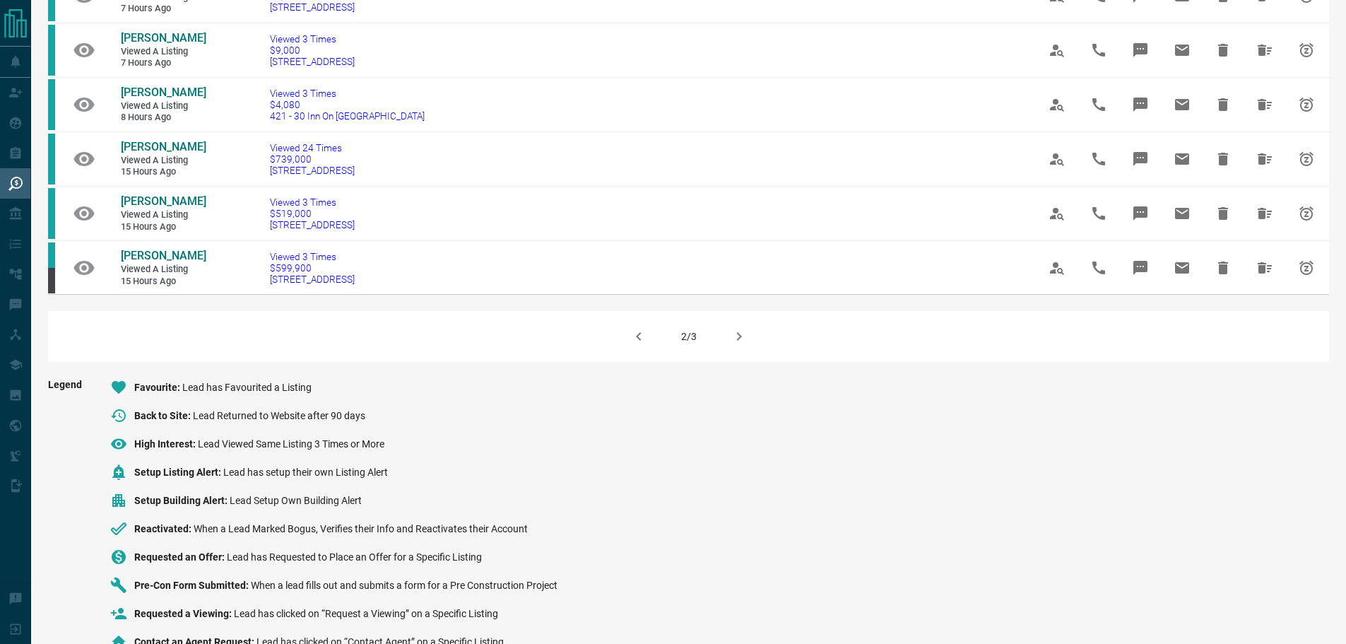
click at [740, 345] on icon "button" at bounding box center [739, 336] width 17 height 17
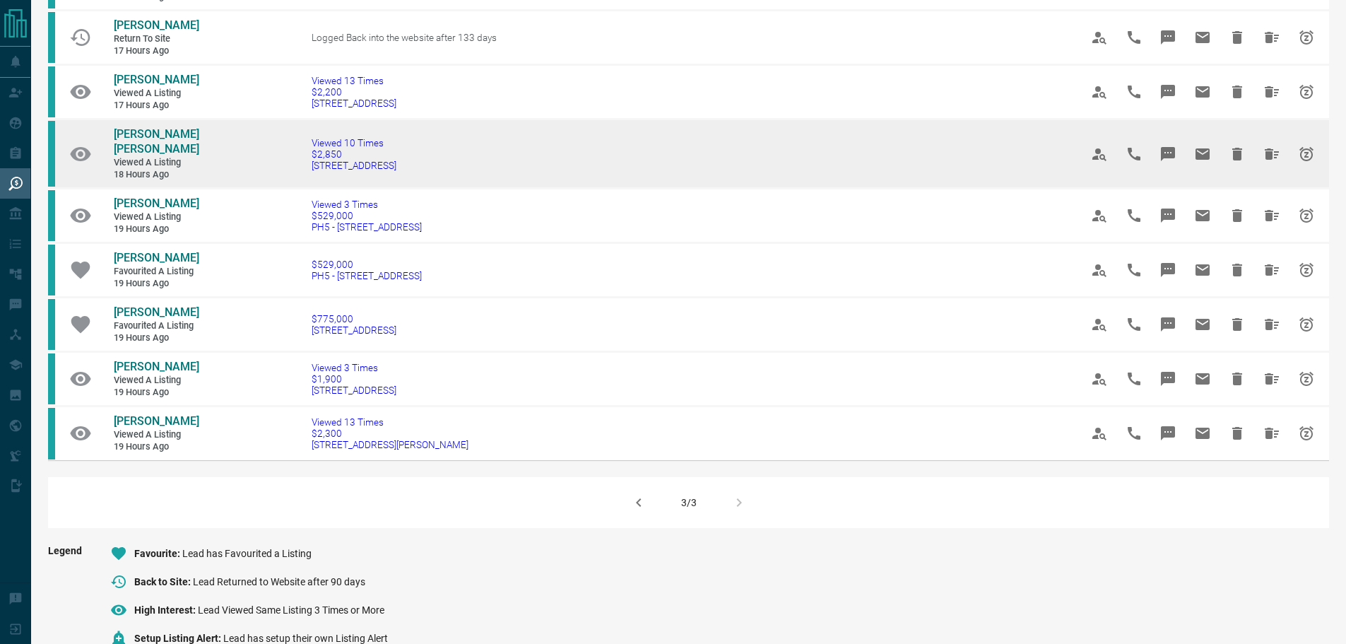
scroll to position [495, 0]
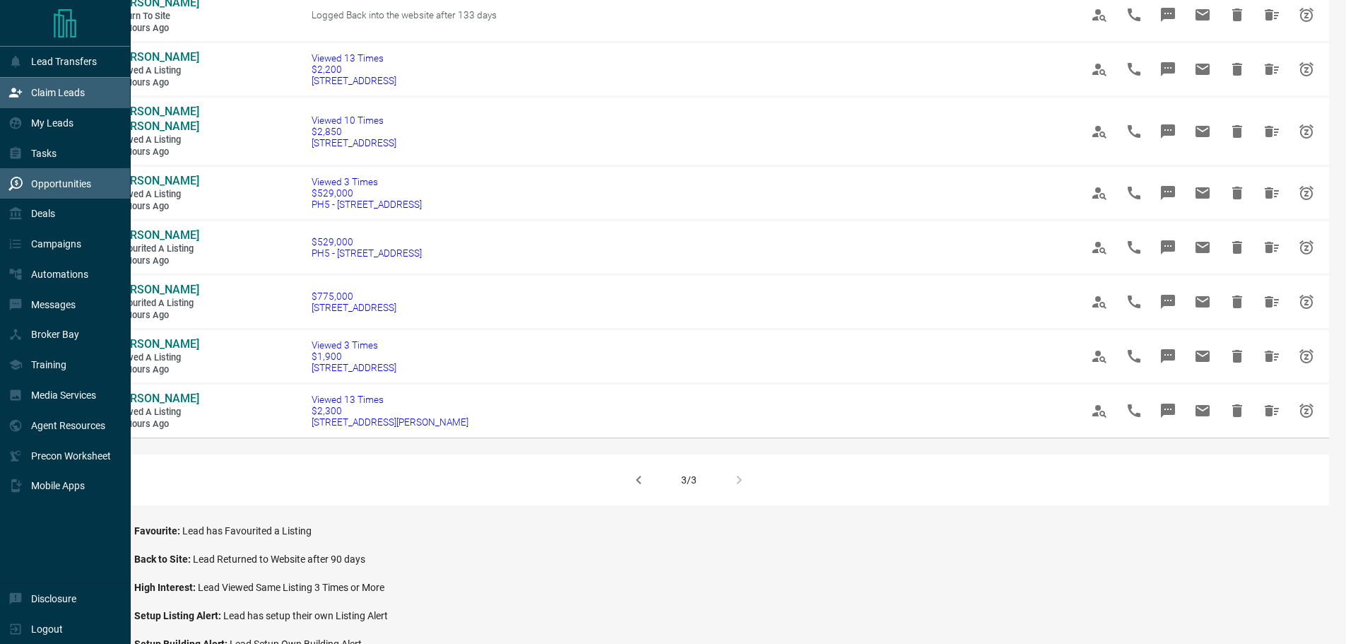
click at [77, 104] on div "Claim Leads" at bounding box center [46, 92] width 76 height 23
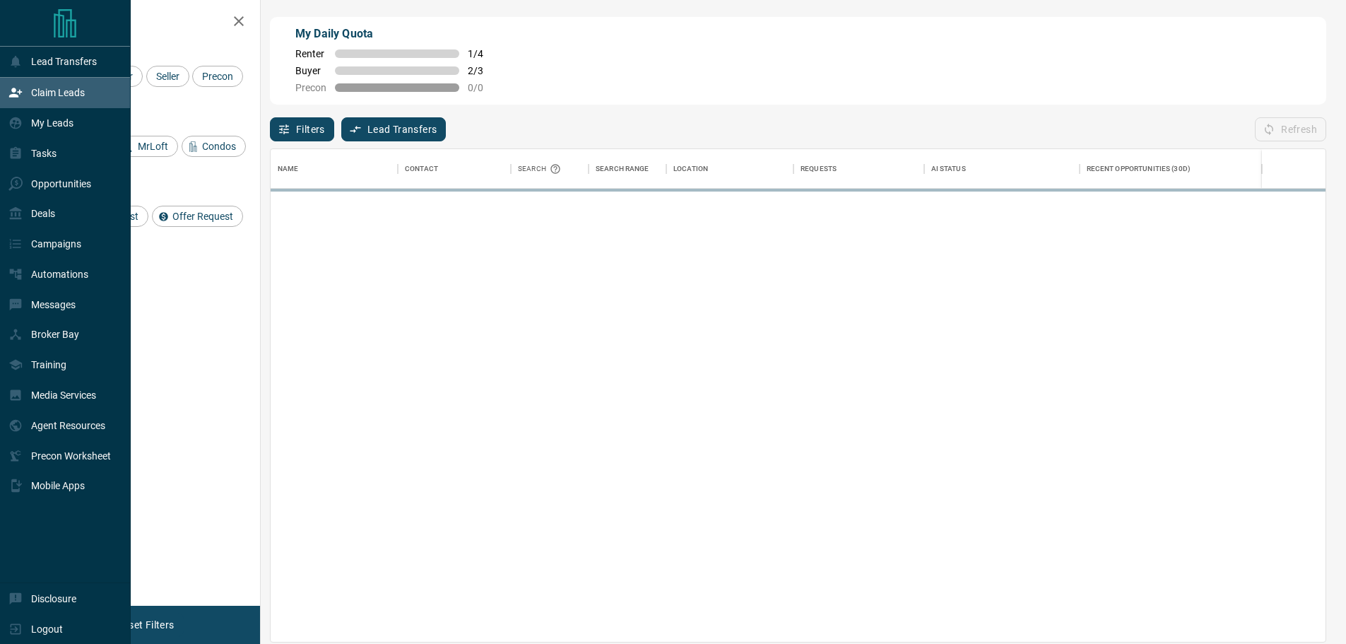
scroll to position [482, 1045]
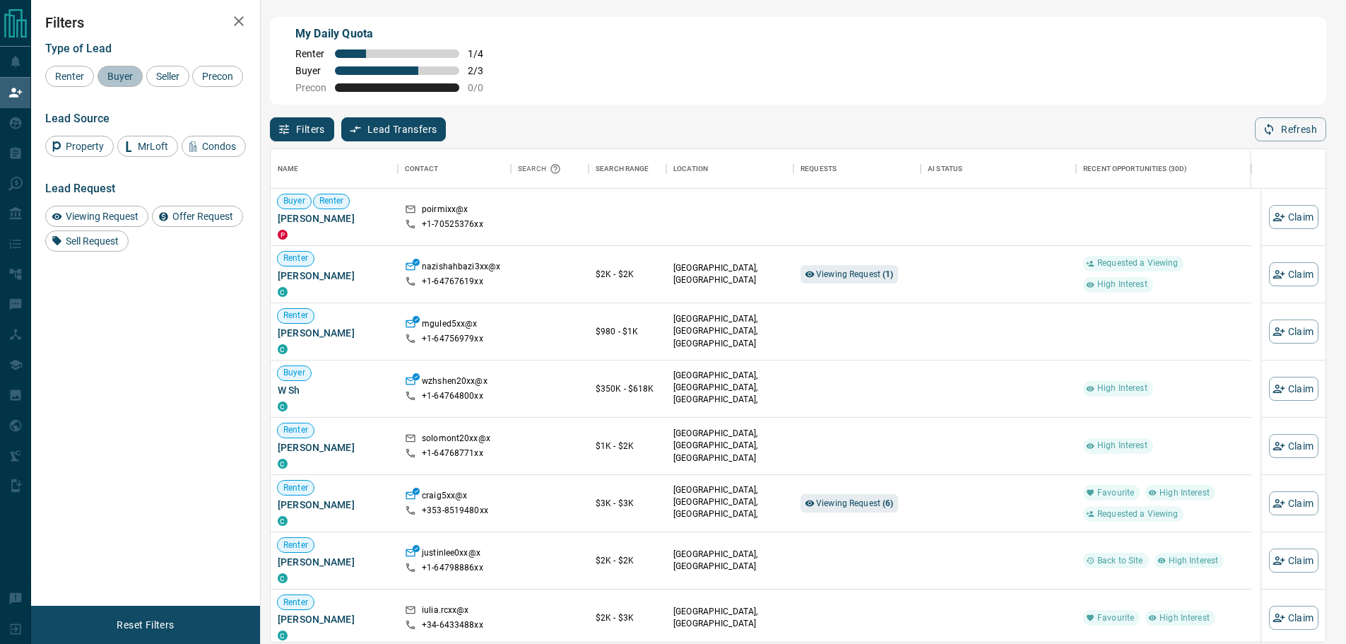
click at [112, 75] on span "Buyer" at bounding box center [119, 76] width 35 height 11
